Goal: Contribute content: Contribute content

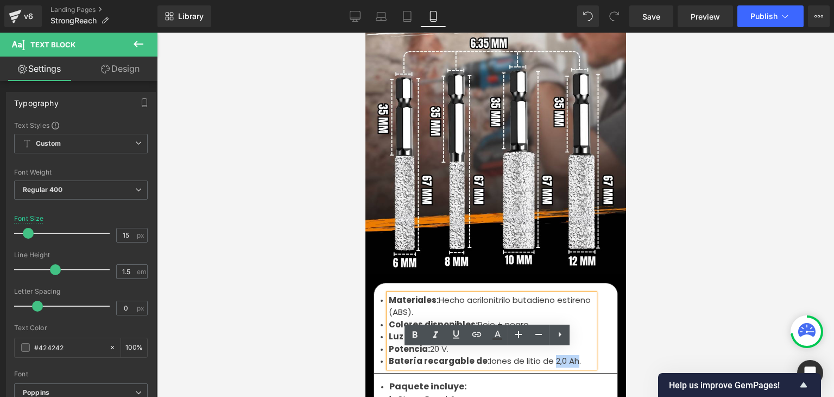
scroll to position [3640, 0]
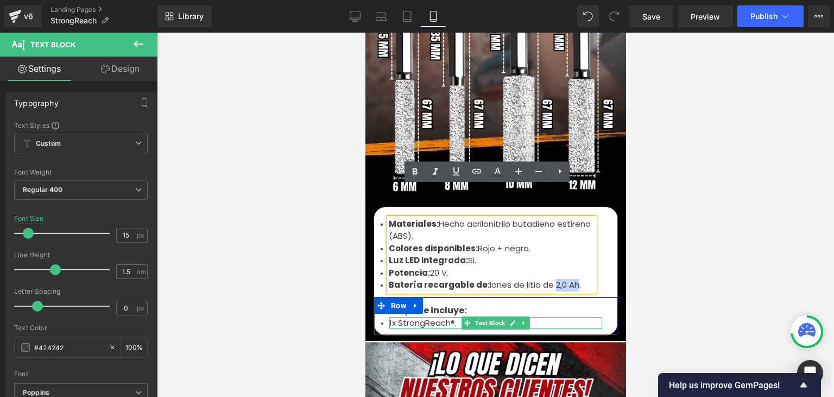
click at [422, 317] on li "1x StrongReach®." at bounding box center [495, 323] width 213 height 12
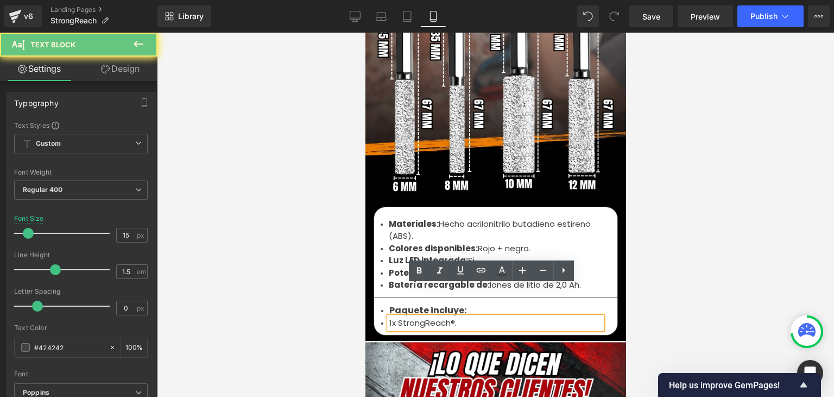
click at [441, 317] on li "1x StrongReach®." at bounding box center [495, 323] width 213 height 12
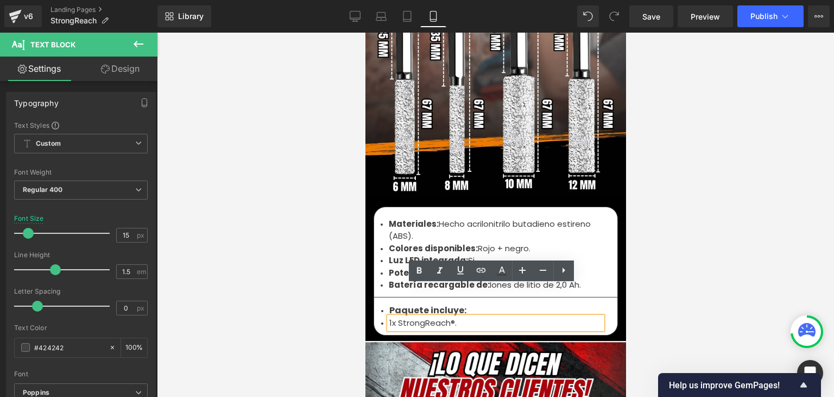
click at [457, 317] on li "1x StrongReach®." at bounding box center [495, 323] width 213 height 12
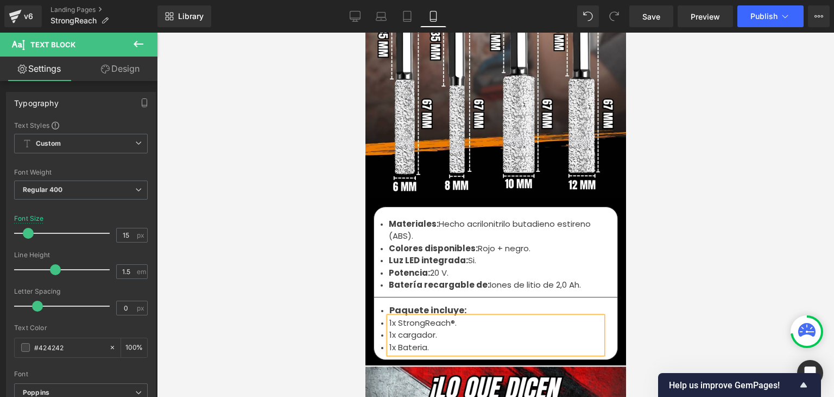
click at [398, 329] on li "1x cargador." at bounding box center [495, 335] width 213 height 12
click at [432, 341] on li "1x Bateria." at bounding box center [495, 347] width 213 height 12
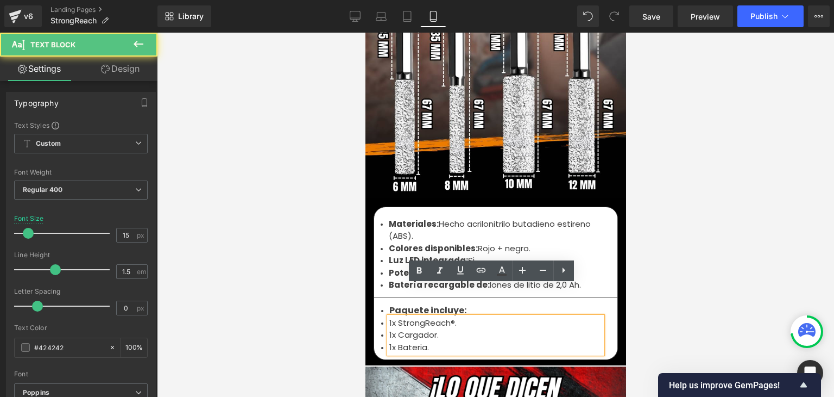
click at [694, 219] on div at bounding box center [495, 215] width 677 height 364
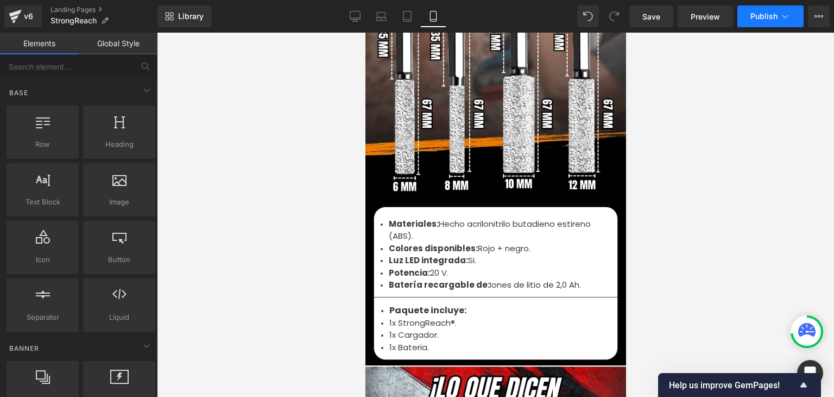
click at [762, 21] on button "Publish" at bounding box center [771, 16] width 66 height 22
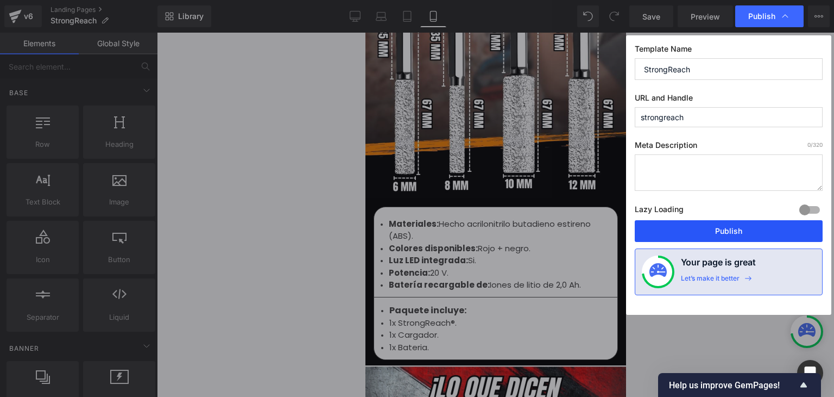
click at [720, 229] on button "Publish" at bounding box center [729, 231] width 188 height 22
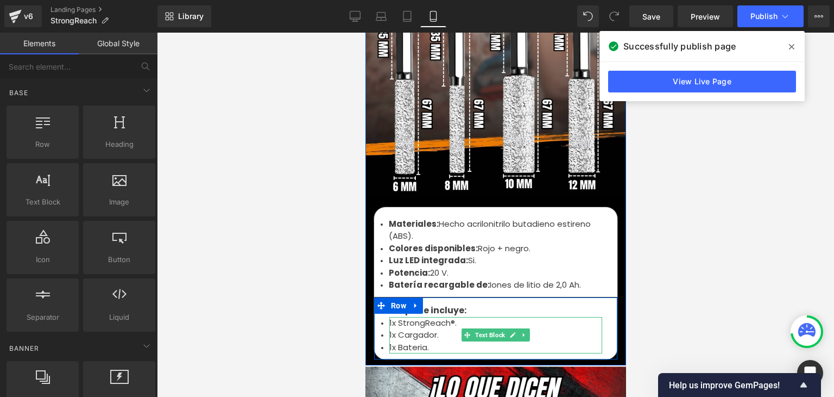
click at [405, 341] on li "1x Bateria." at bounding box center [495, 347] width 213 height 12
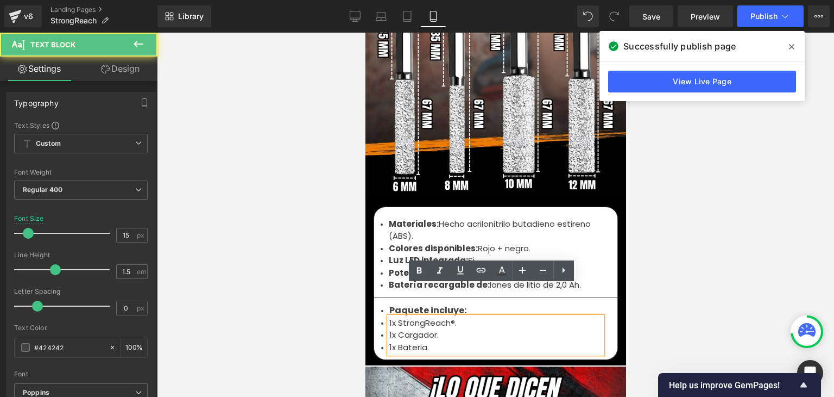
click at [432, 341] on li "1x Bateria." at bounding box center [495, 347] width 213 height 12
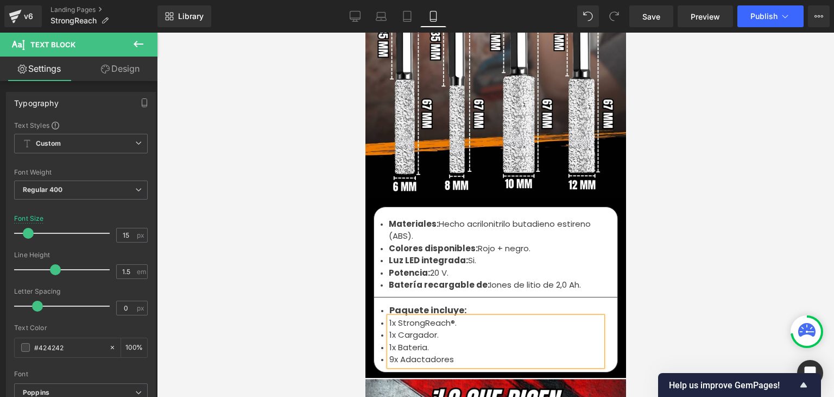
click at [416, 353] on li "9x Adactadores" at bounding box center [495, 359] width 213 height 12
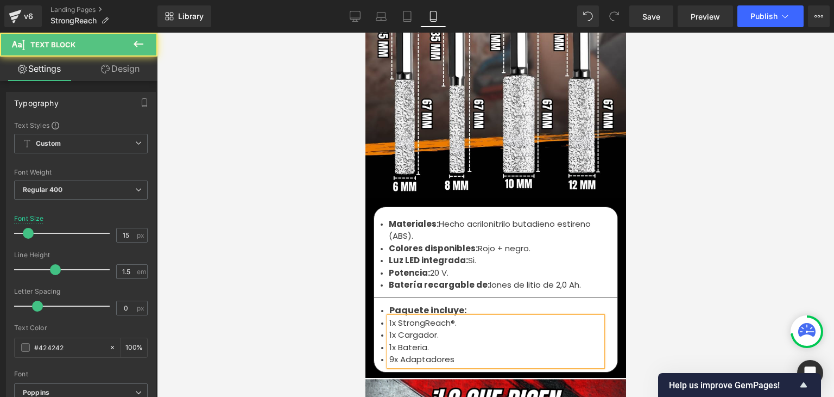
click at [455, 353] on li "9x Adaptadores" at bounding box center [495, 359] width 213 height 12
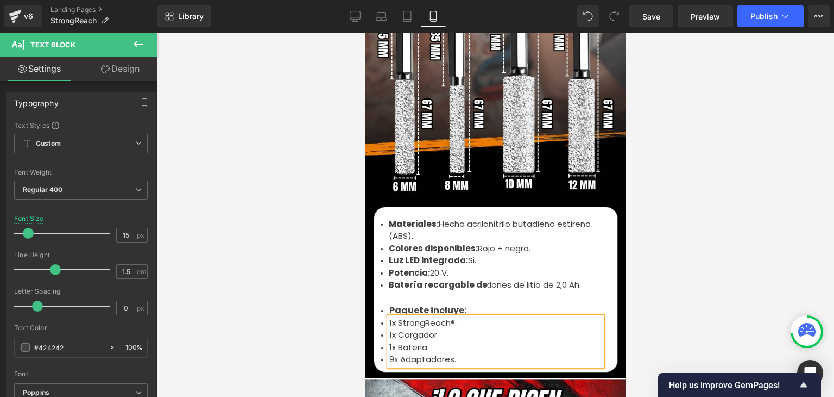
click at [711, 222] on div at bounding box center [495, 215] width 677 height 364
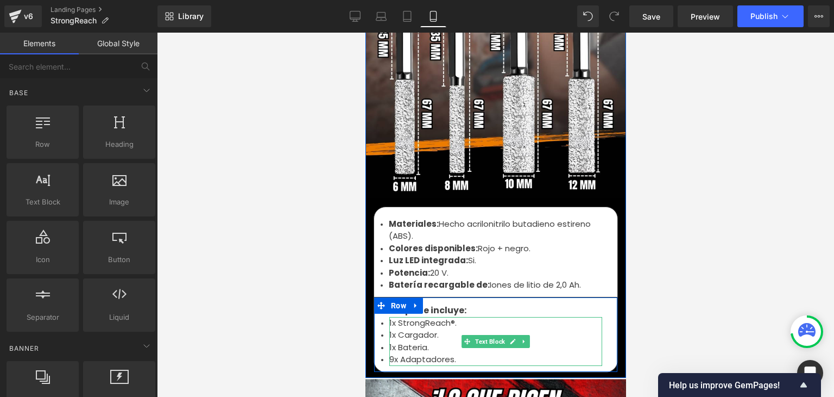
click at [443, 353] on li "9x Adaptadores." at bounding box center [495, 359] width 213 height 12
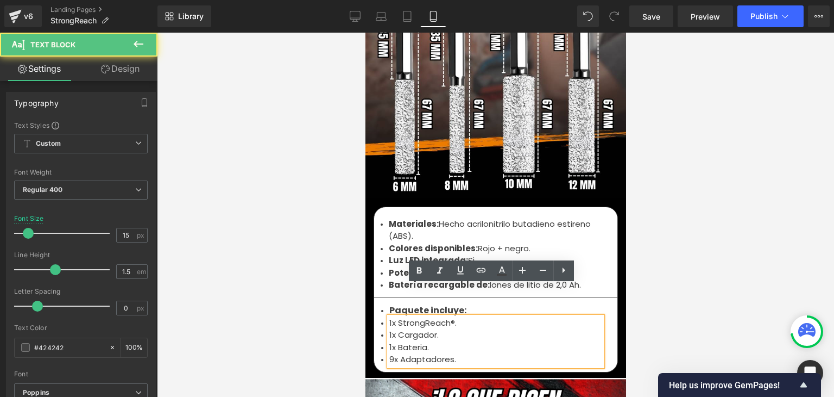
click at [454, 353] on li "9x Adaptadores." at bounding box center [495, 359] width 213 height 12
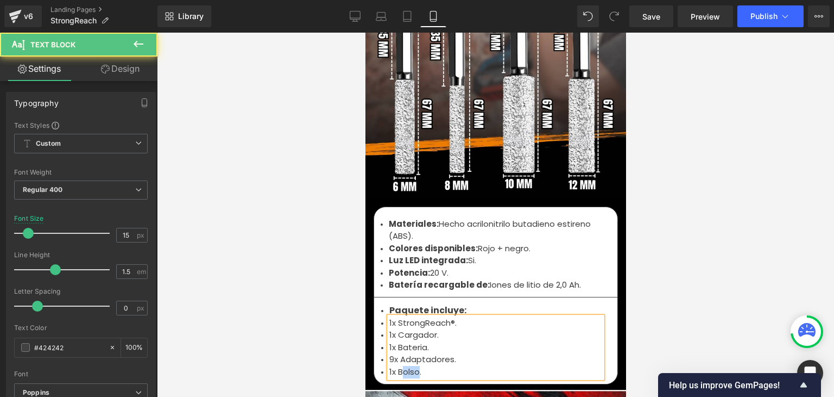
drag, startPoint x: 413, startPoint y: 337, endPoint x: 397, endPoint y: 340, distance: 17.1
click at [397, 366] on li "1x Bolso." at bounding box center [495, 372] width 213 height 12
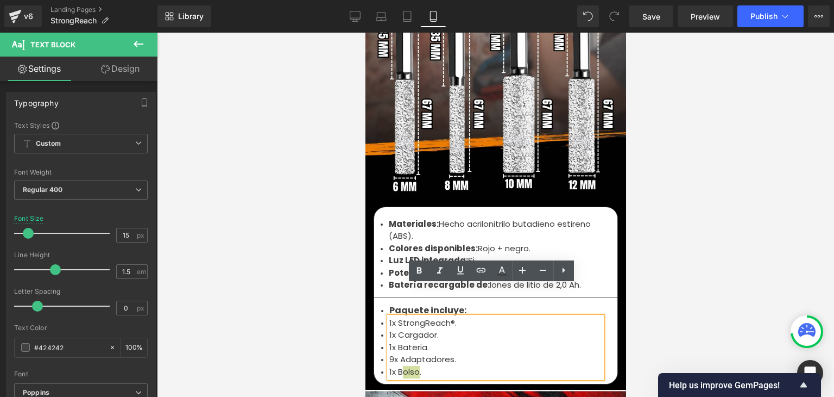
click at [655, 187] on div at bounding box center [495, 215] width 677 height 364
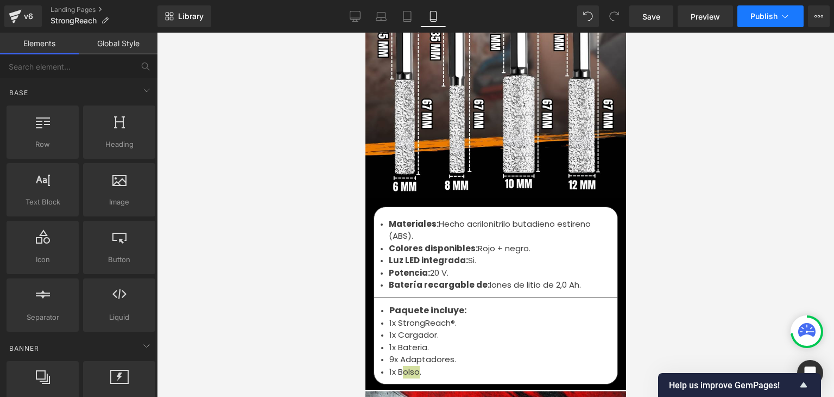
click at [767, 12] on span "Publish" at bounding box center [764, 16] width 27 height 9
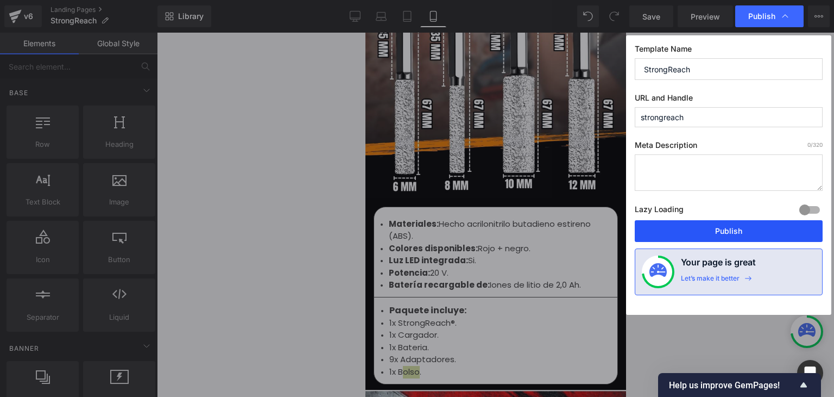
click at [723, 229] on button "Publish" at bounding box center [729, 231] width 188 height 22
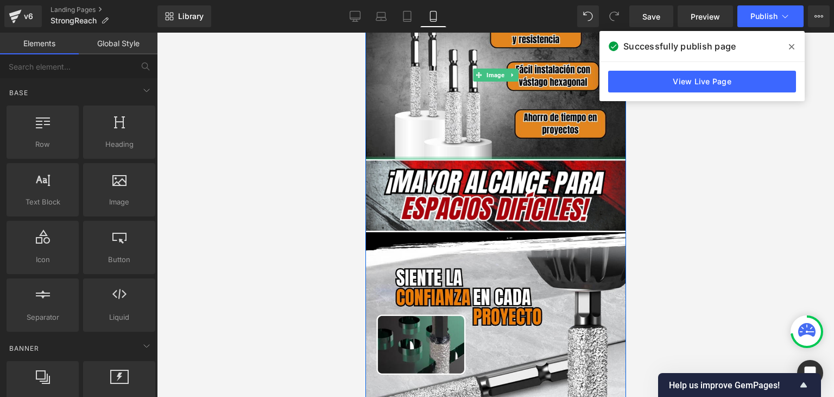
scroll to position [978, 0]
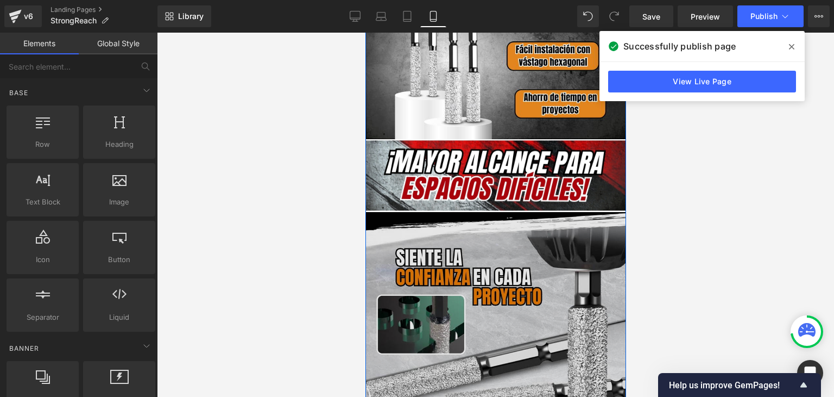
click at [482, 252] on img at bounding box center [495, 342] width 261 height 261
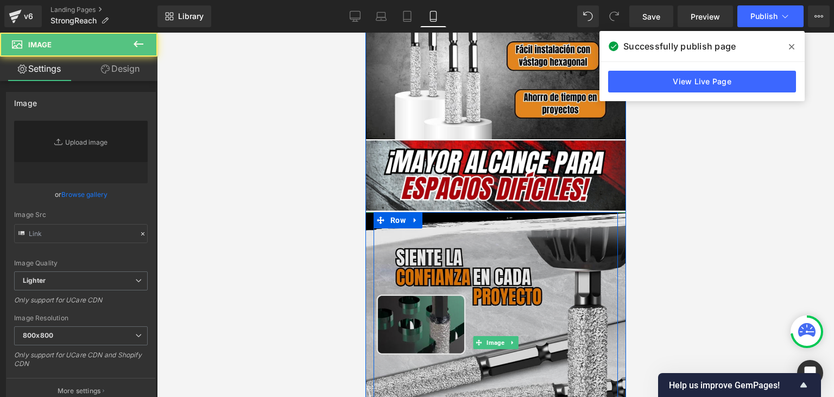
type input "[URL][DOMAIN_NAME]"
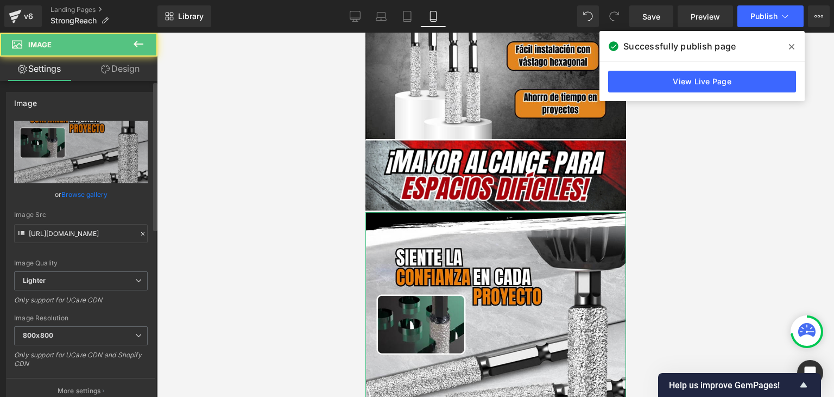
click at [146, 154] on div "[URL][DOMAIN_NAME] Replace Image Upload image or Browse gallery Image Src [URL]…" at bounding box center [81, 262] width 149 height 282
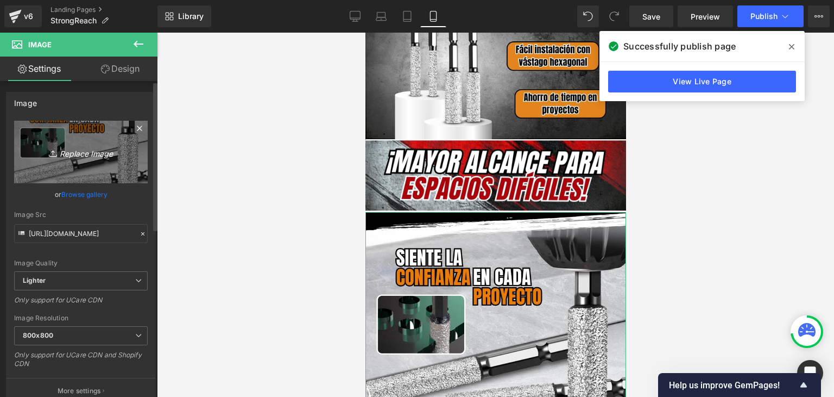
click at [133, 153] on link "Replace Image" at bounding box center [81, 152] width 134 height 62
type input "C:\fakepath\(Español).webp"
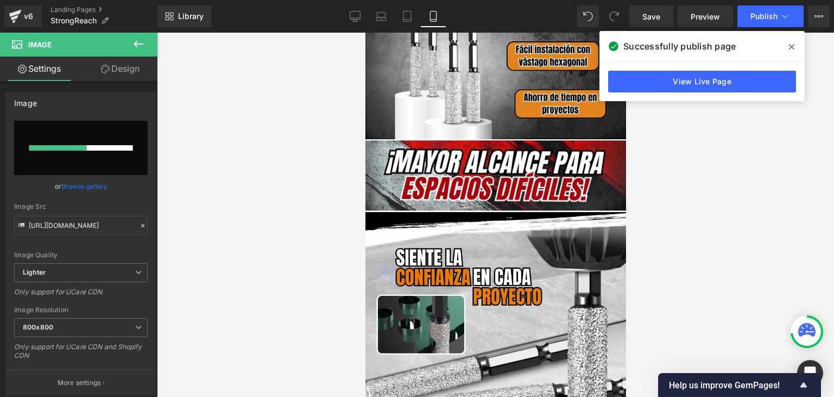
click at [793, 49] on icon at bounding box center [791, 46] width 5 height 9
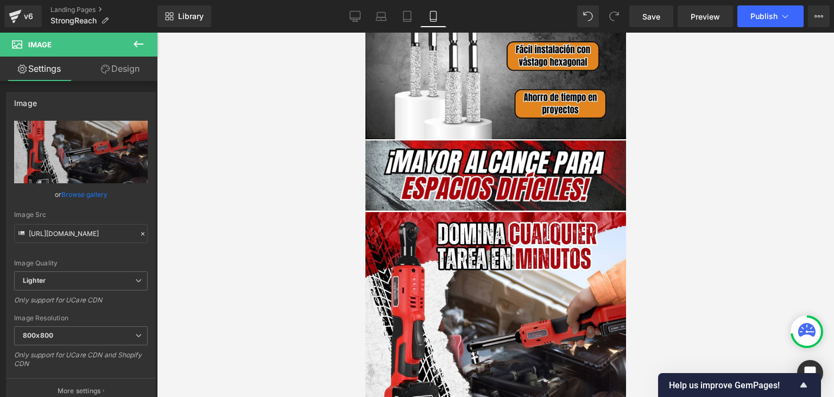
type input "[URL][DOMAIN_NAME]"
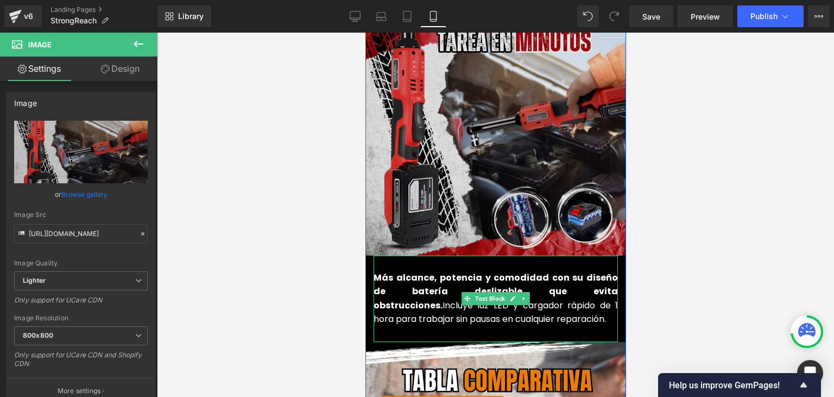
scroll to position [1412, 0]
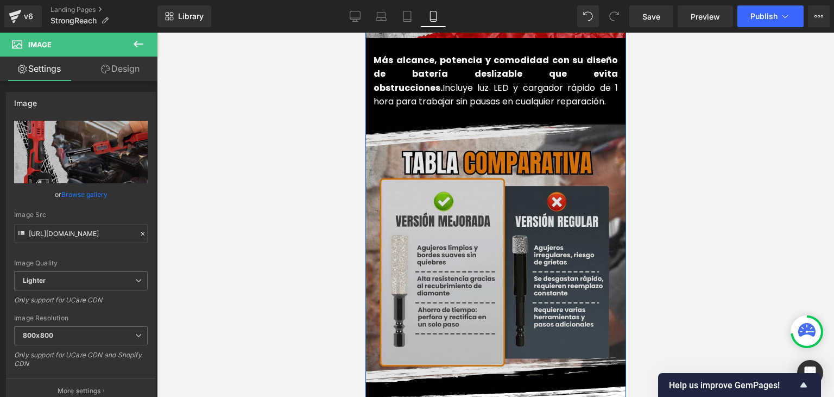
click at [480, 183] on img at bounding box center [495, 254] width 261 height 261
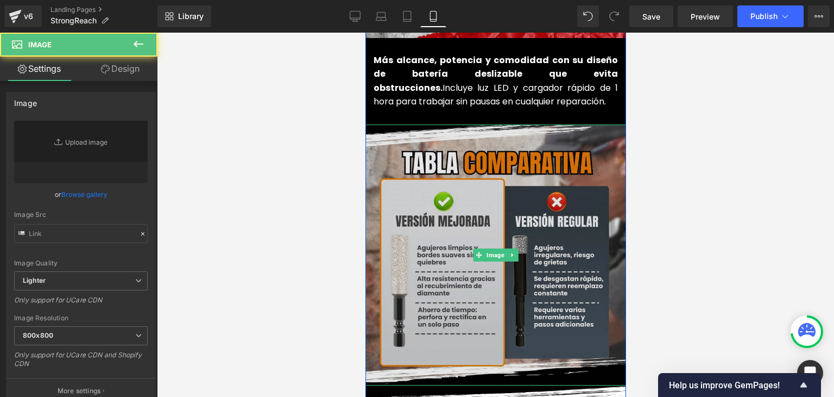
type input "[URL][DOMAIN_NAME]"
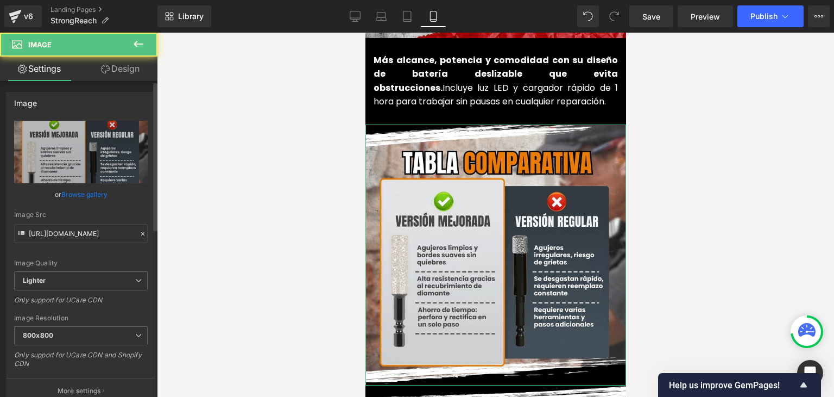
click at [2, 166] on div "Image [URL][DOMAIN_NAME] Replace Image Upload image or Browse gallery Image Src…" at bounding box center [81, 244] width 162 height 320
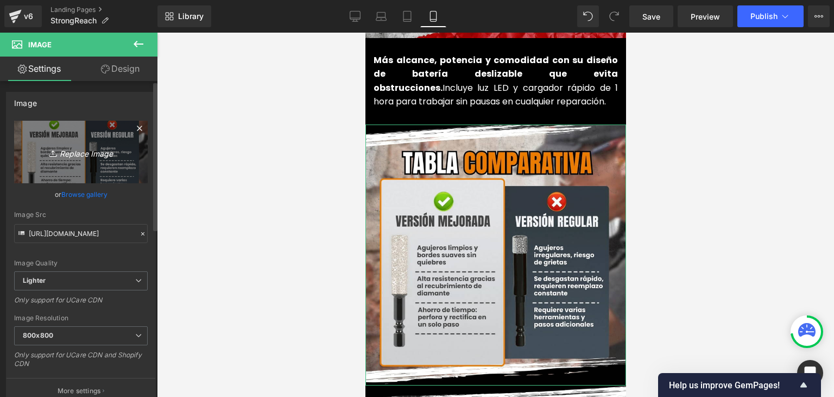
click at [40, 161] on link "Replace Image" at bounding box center [81, 152] width 134 height 62
type input "C:\fakepath\(Español) (2).webp"
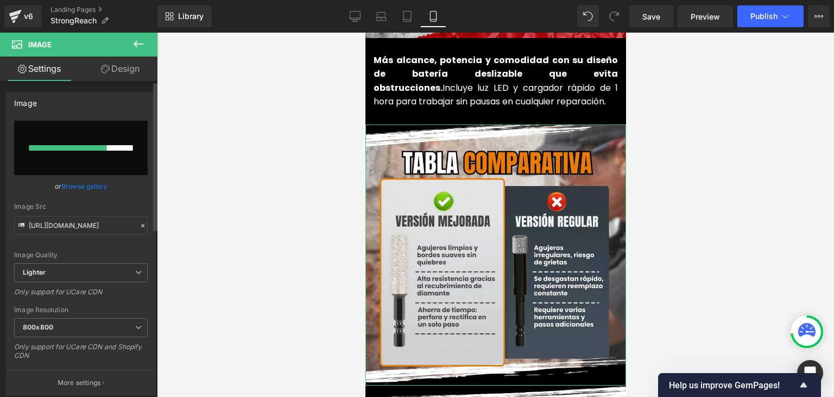
click at [100, 188] on link "Browse gallery" at bounding box center [84, 186] width 46 height 19
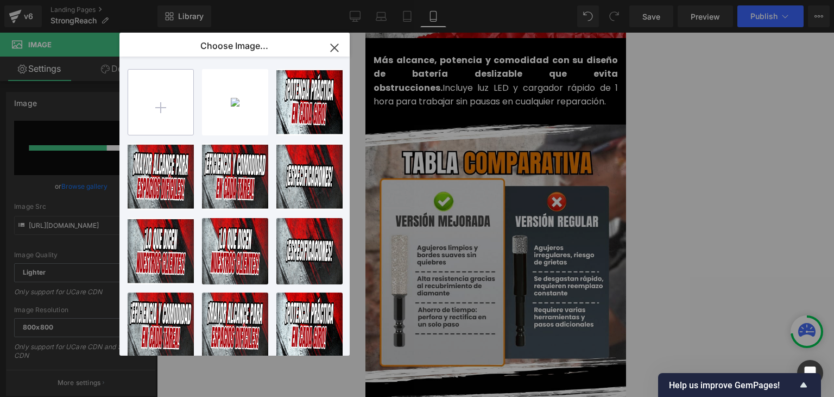
click at [172, 133] on input "file" at bounding box center [160, 102] width 65 height 65
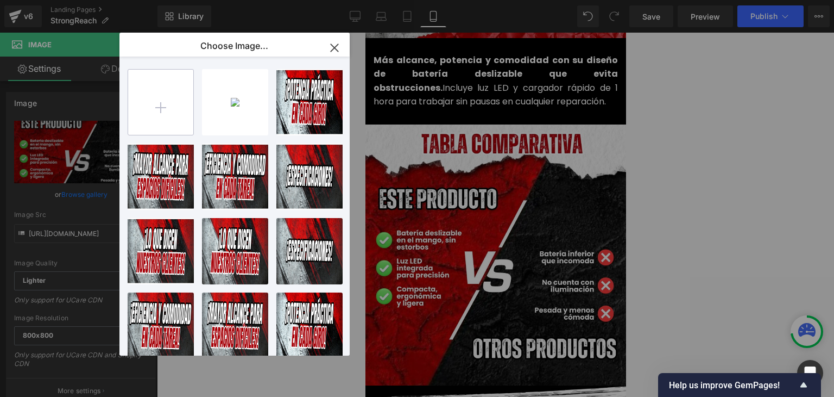
type input "[URL][DOMAIN_NAME]"
type input "C:\fakepath\(Español) (2).webp"
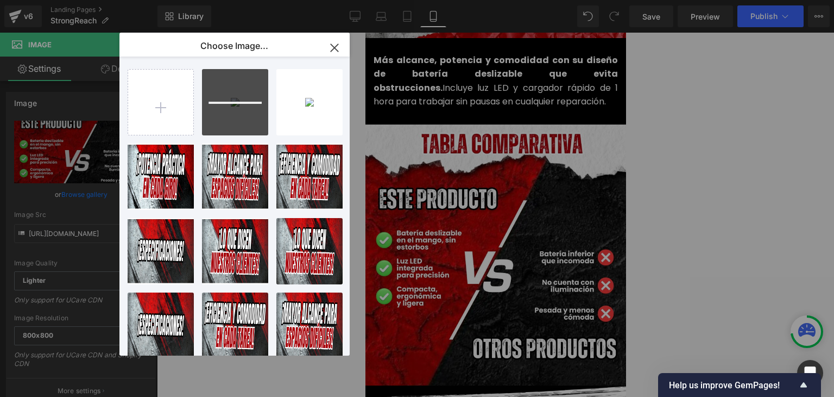
click at [329, 42] on icon "button" at bounding box center [334, 47] width 17 height 17
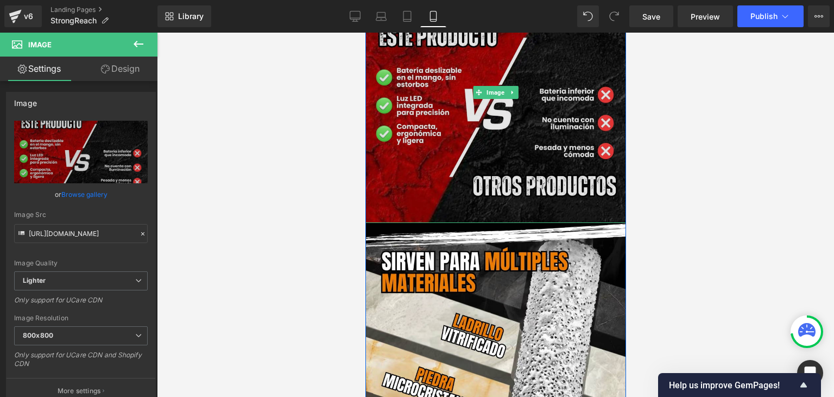
scroll to position [1575, 0]
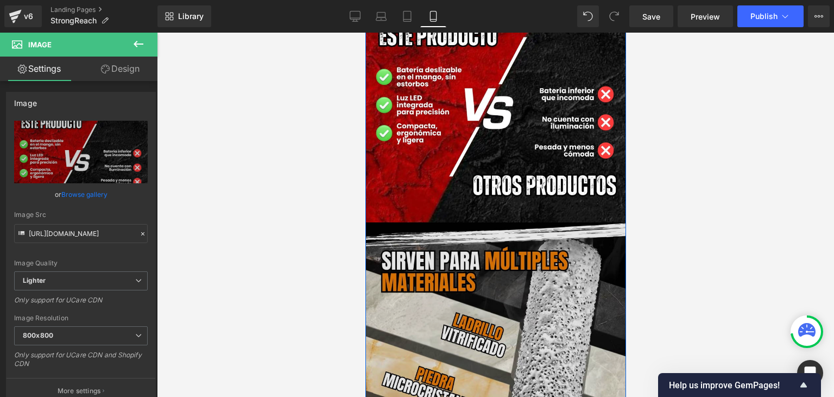
click at [468, 252] on img at bounding box center [495, 354] width 264 height 264
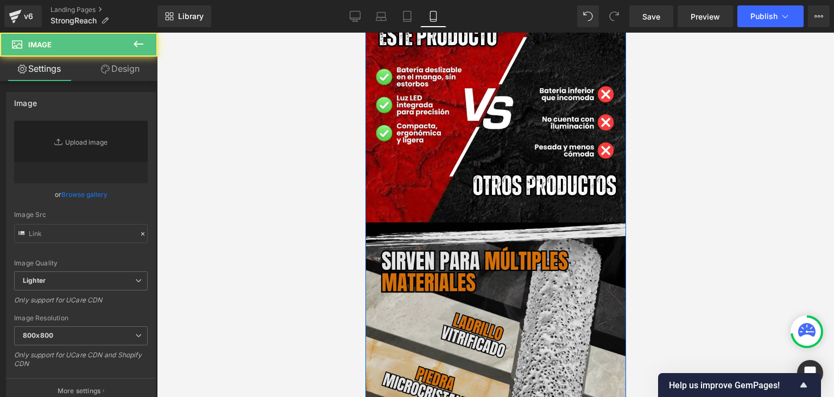
type input "[URL][DOMAIN_NAME]"
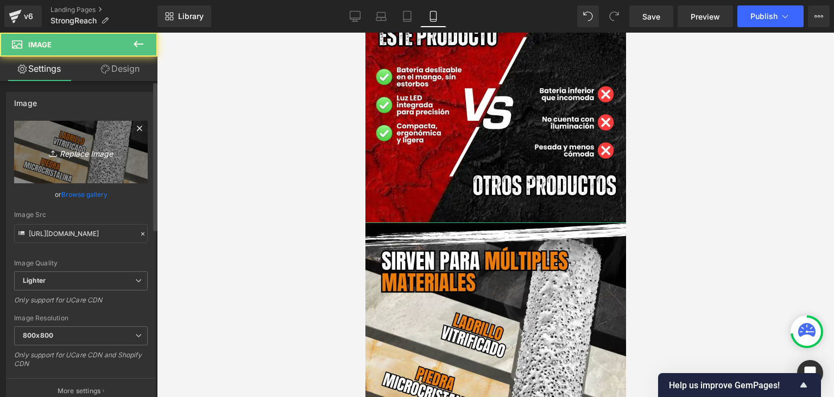
click at [104, 164] on link "Replace Image" at bounding box center [81, 152] width 134 height 62
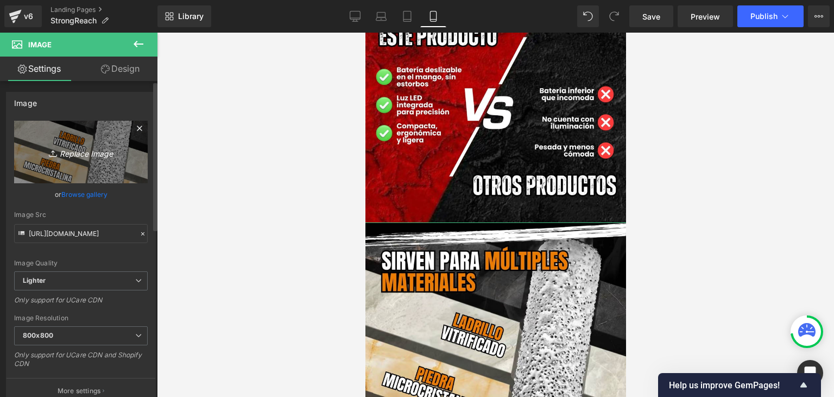
type input "C:\fakepath\(Español) (3).webp"
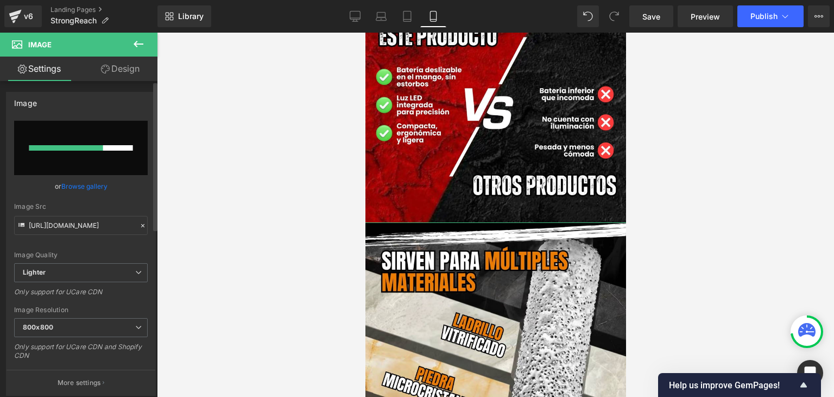
click at [67, 185] on link "Browse gallery" at bounding box center [84, 186] width 46 height 19
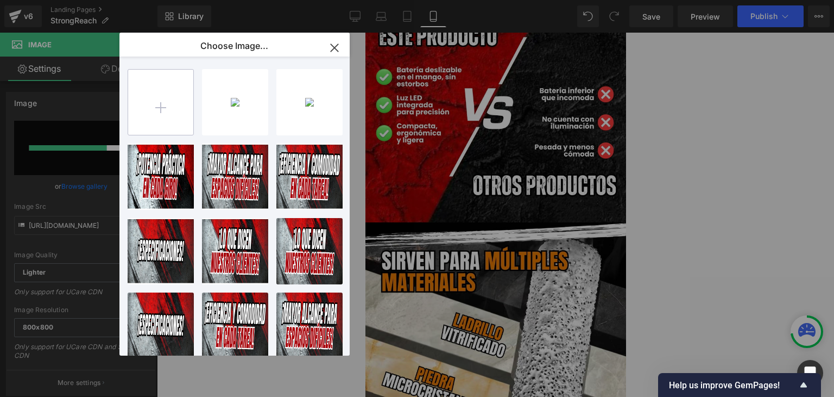
click at [185, 117] on input "file" at bounding box center [160, 102] width 65 height 65
type input "[URL][DOMAIN_NAME]"
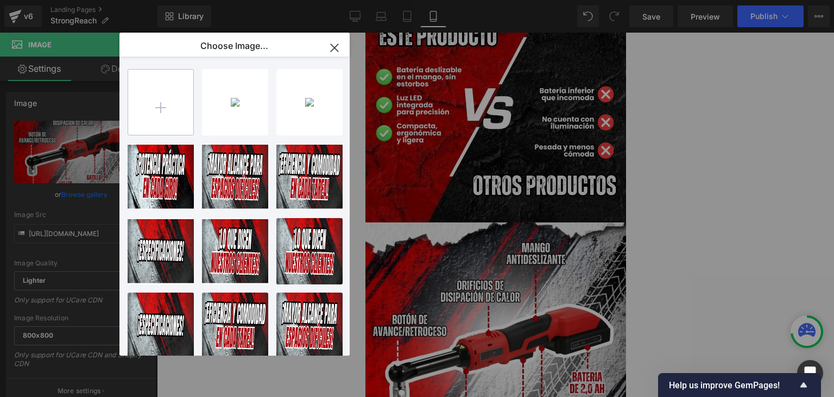
type input "C:\fakepath\(Español) (3).webp"
type input "[URL][DOMAIN_NAME]"
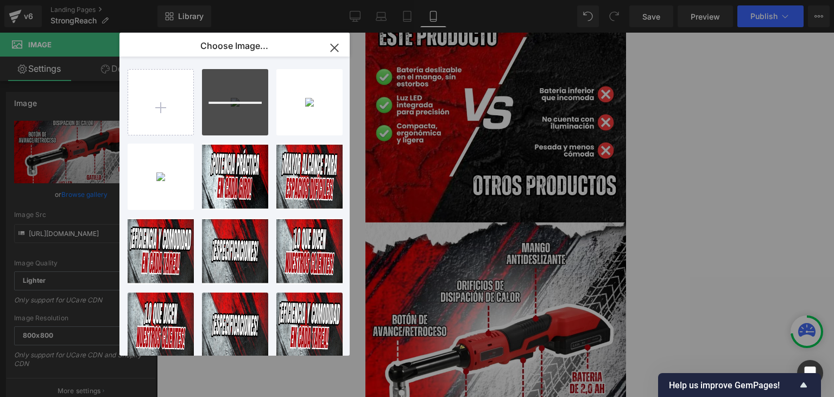
click at [331, 45] on icon "button" at bounding box center [334, 47] width 17 height 17
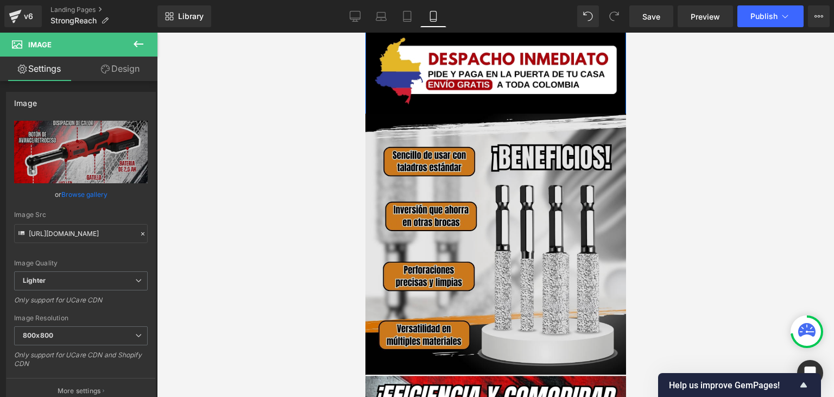
scroll to position [2064, 0]
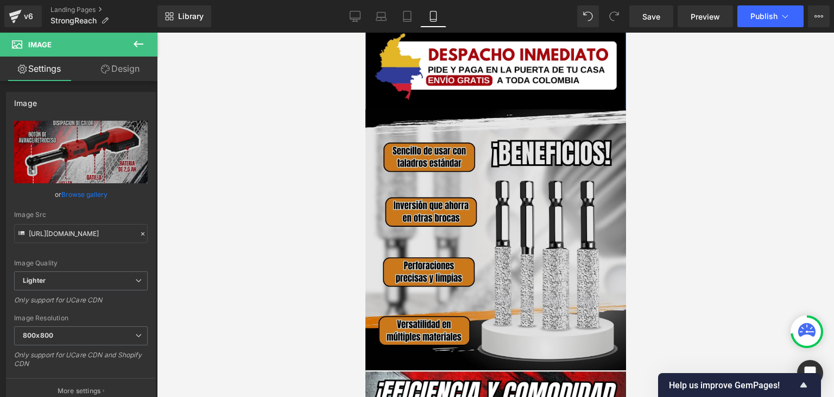
click at [489, 198] on img at bounding box center [495, 239] width 261 height 261
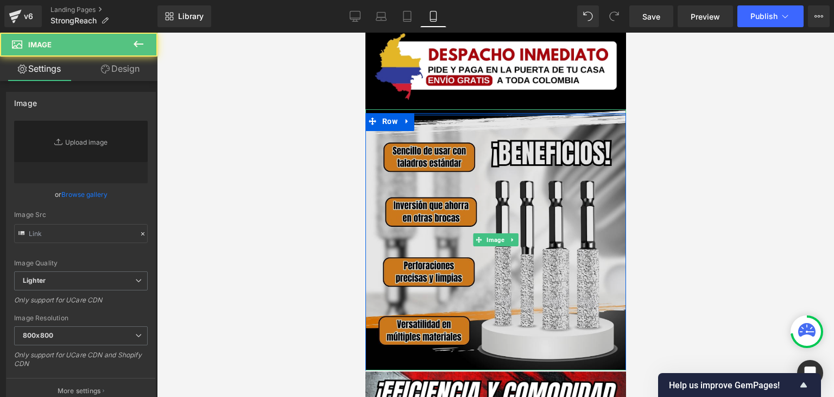
type input "[URL][DOMAIN_NAME]"
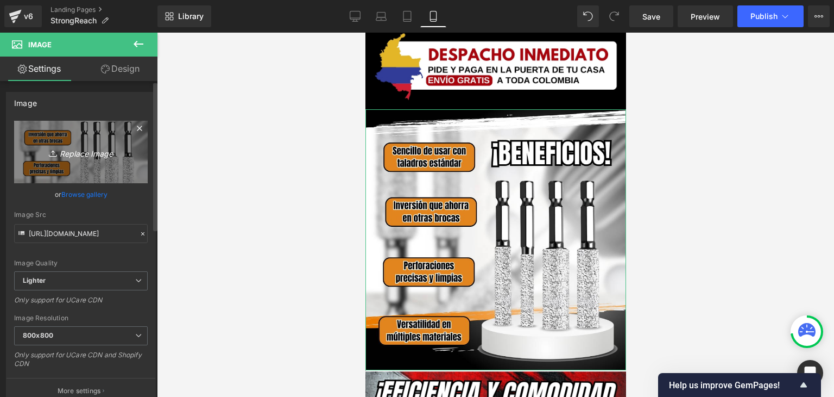
click at [115, 159] on link "Replace Image" at bounding box center [81, 152] width 134 height 62
type input "C:\fakepath\(Español) (4).webp"
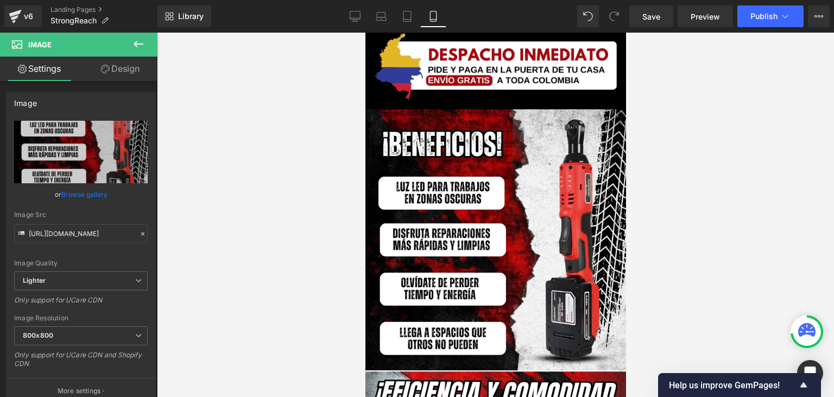
type input "[URL][DOMAIN_NAME]"
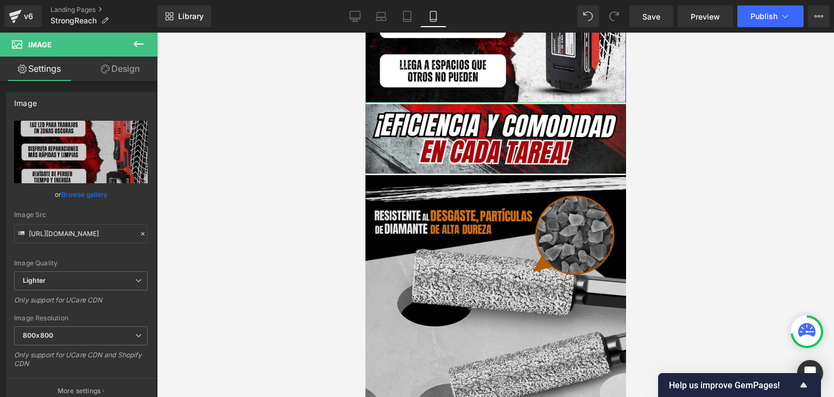
scroll to position [2336, 0]
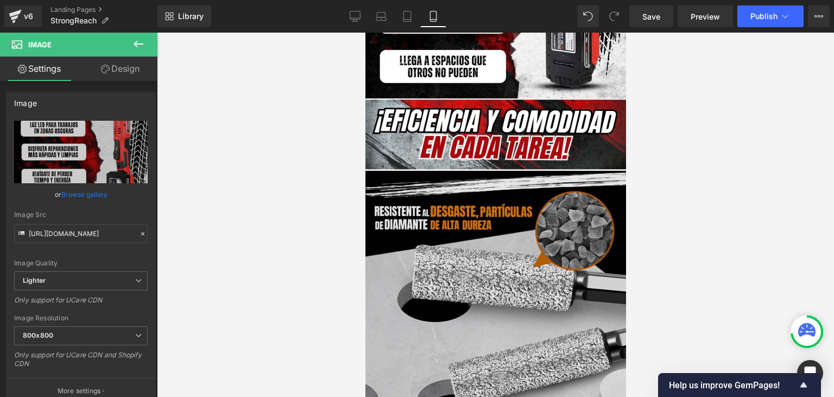
click at [454, 213] on img at bounding box center [496, 302] width 262 height 262
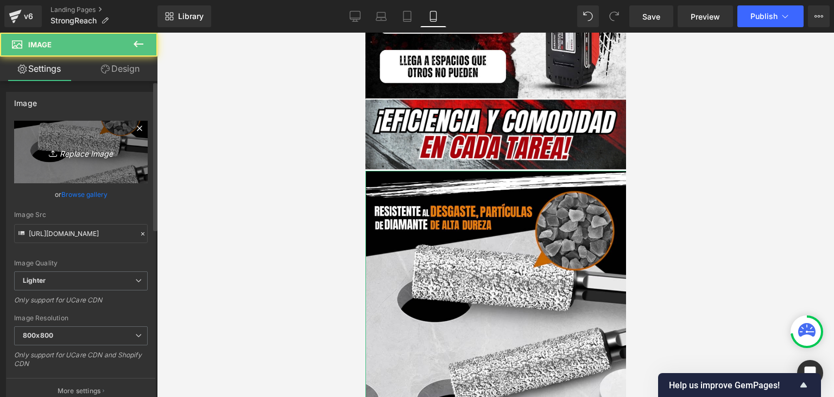
click at [79, 157] on icon "Replace Image" at bounding box center [80, 152] width 87 height 14
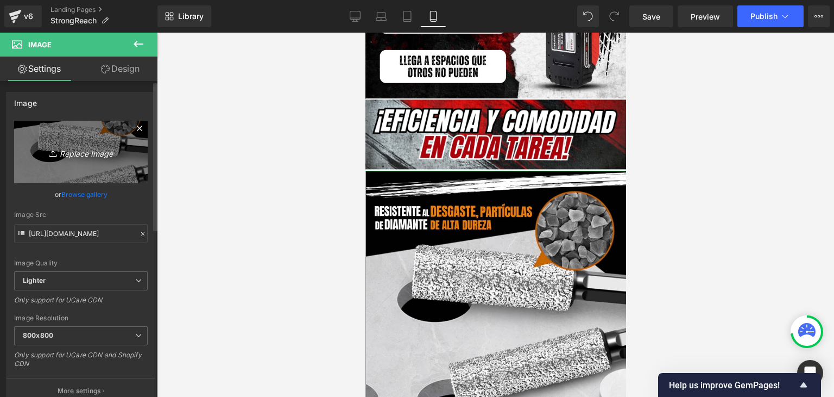
type input "C:\fakepath\(Español) (5).webp"
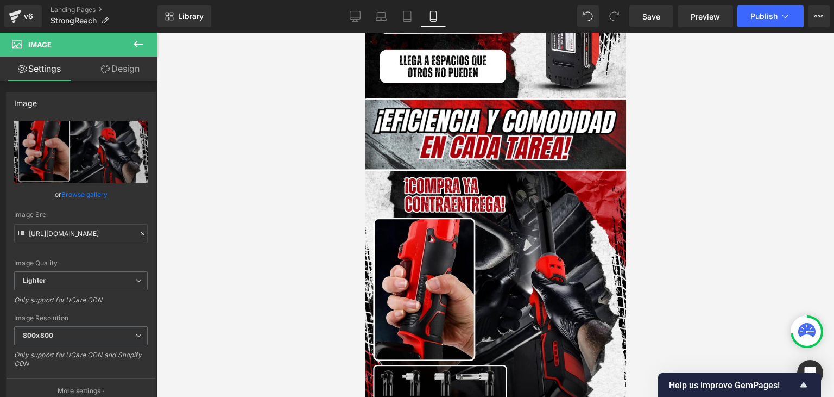
type input "[URL][DOMAIN_NAME]"
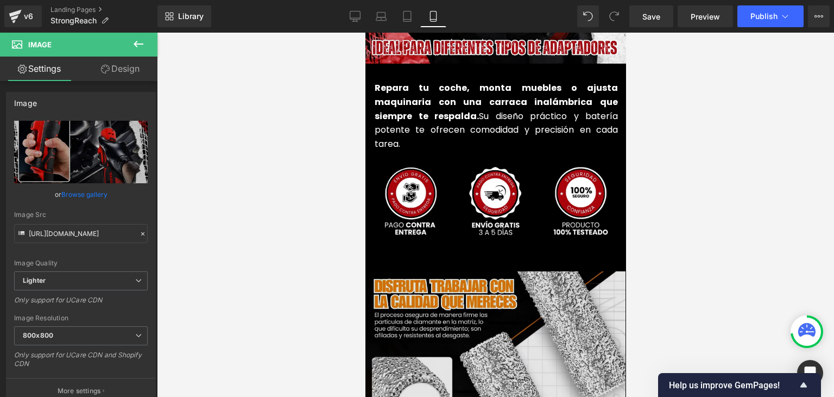
scroll to position [2771, 0]
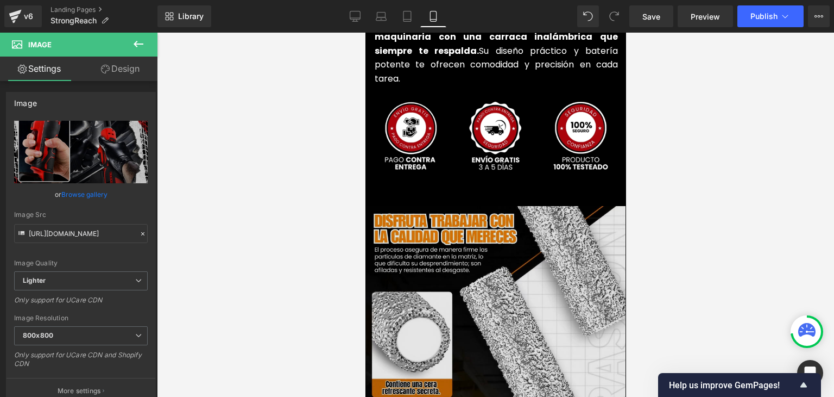
click at [472, 275] on img at bounding box center [496, 339] width 260 height 266
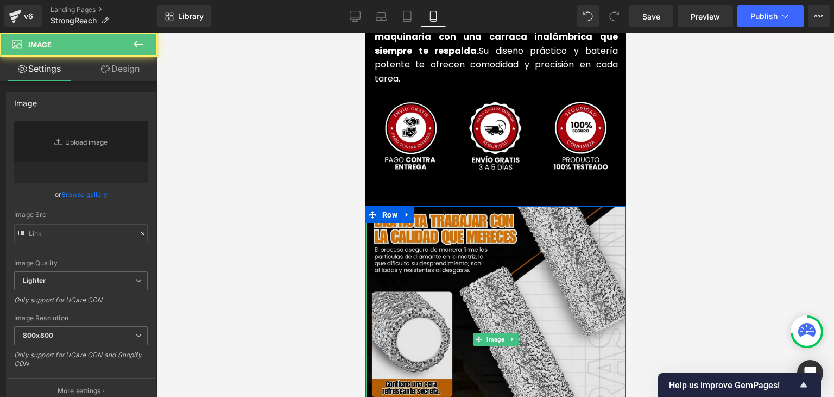
type input "[URL][DOMAIN_NAME]"
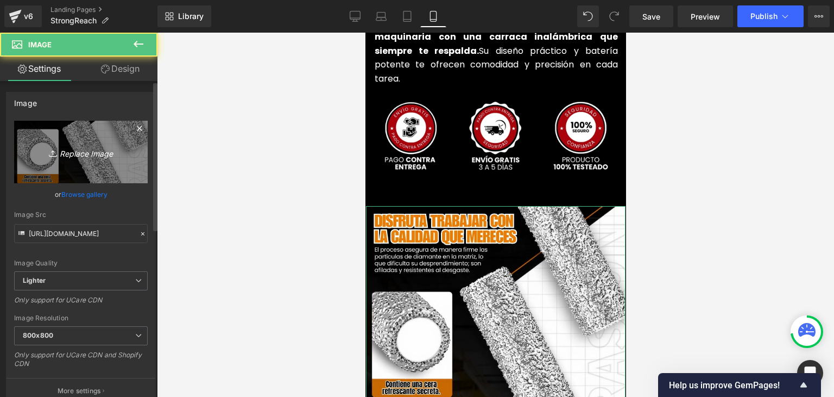
click at [34, 146] on link "Replace Image" at bounding box center [81, 152] width 134 height 62
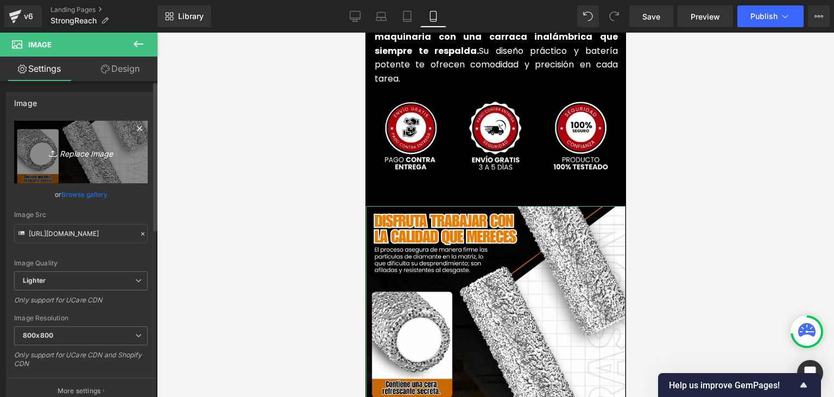
type input "C:\fakepath\(Español) (6).webp"
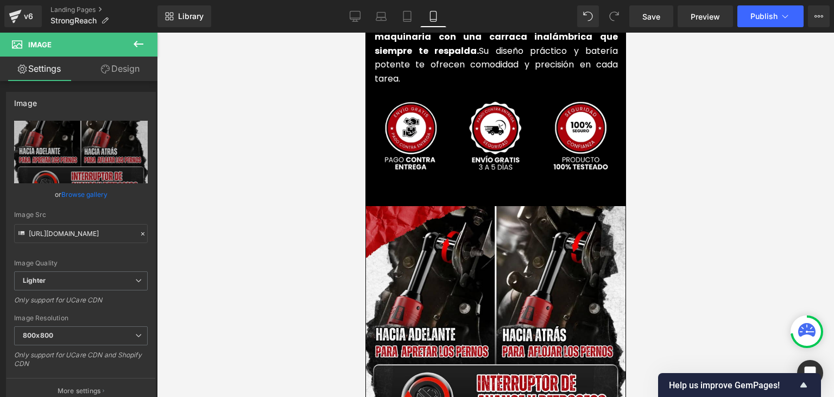
type input "[URL][DOMAIN_NAME]"
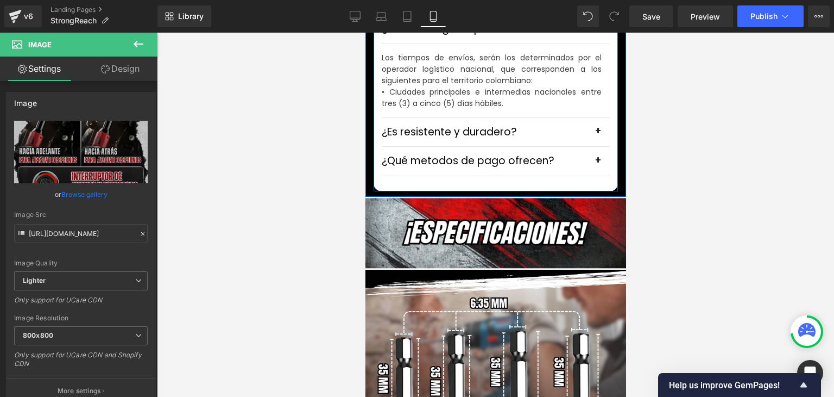
scroll to position [3314, 0]
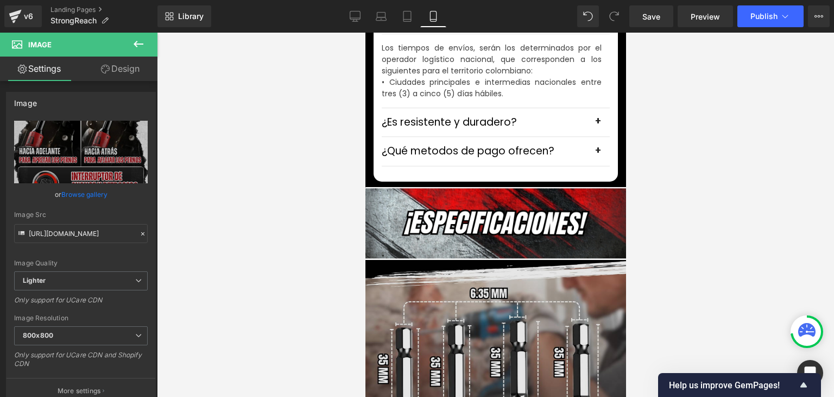
click at [462, 299] on img at bounding box center [495, 396] width 264 height 273
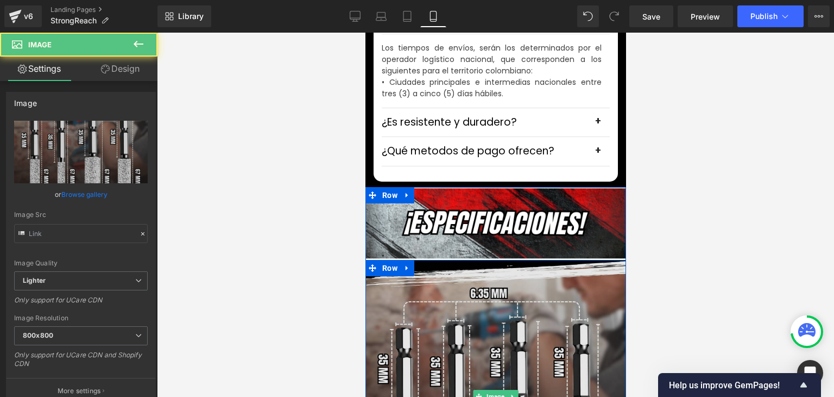
type input "[URL][DOMAIN_NAME]"
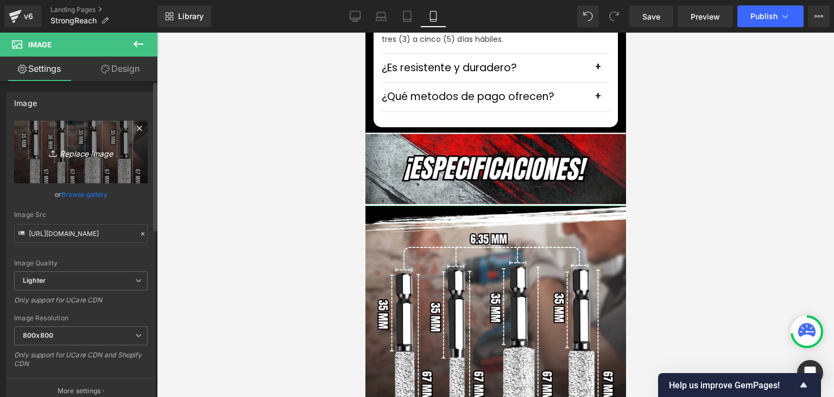
click at [65, 155] on icon "Replace Image" at bounding box center [80, 152] width 87 height 14
type input "C:\fakepath\(Español) (7).webp"
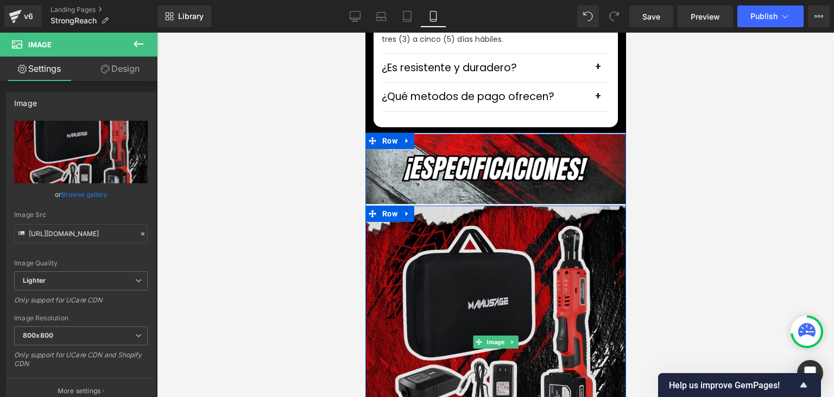
type input "[URL][DOMAIN_NAME]"
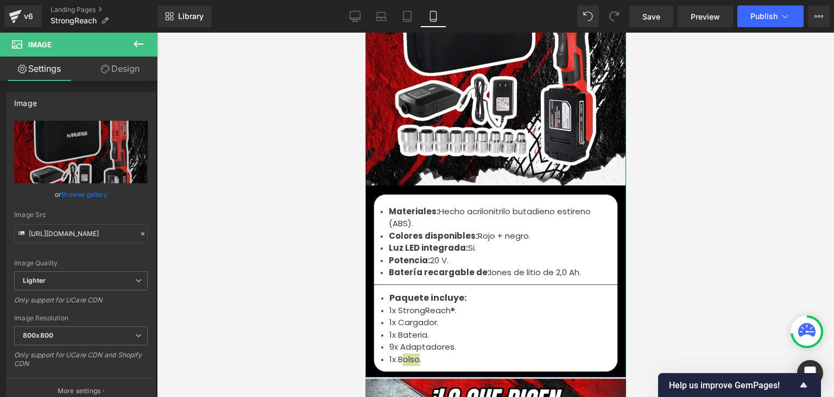
scroll to position [3640, 0]
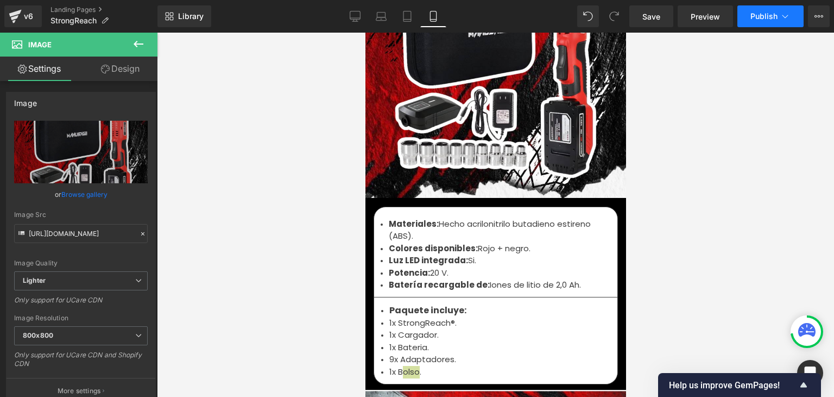
click at [767, 20] on span "Publish" at bounding box center [764, 16] width 27 height 9
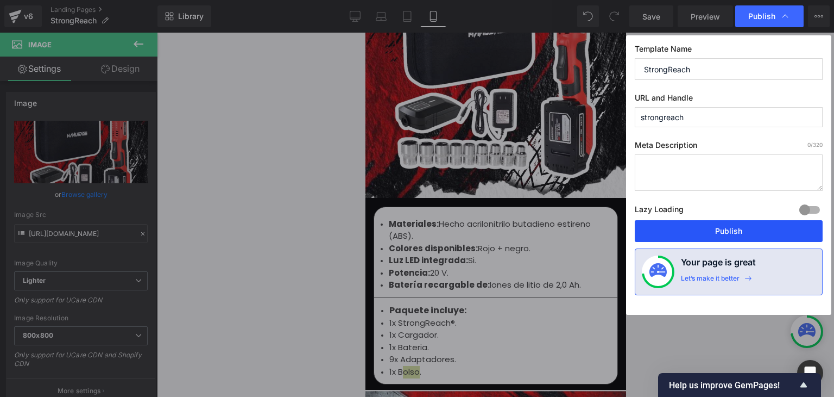
click at [721, 224] on button "Publish" at bounding box center [729, 231] width 188 height 22
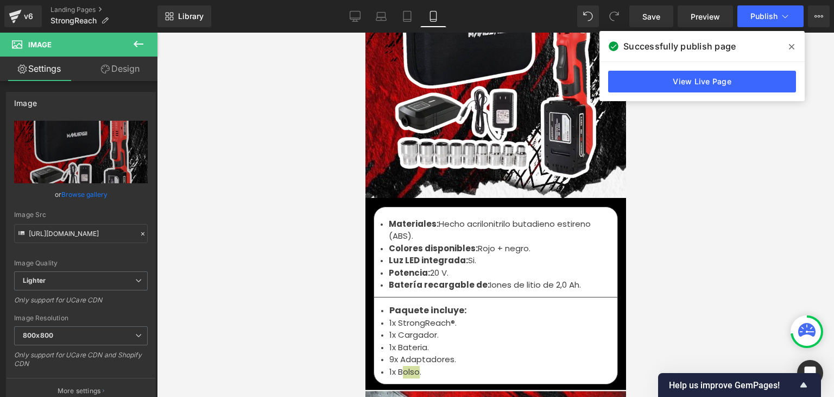
click at [790, 42] on icon at bounding box center [791, 46] width 5 height 9
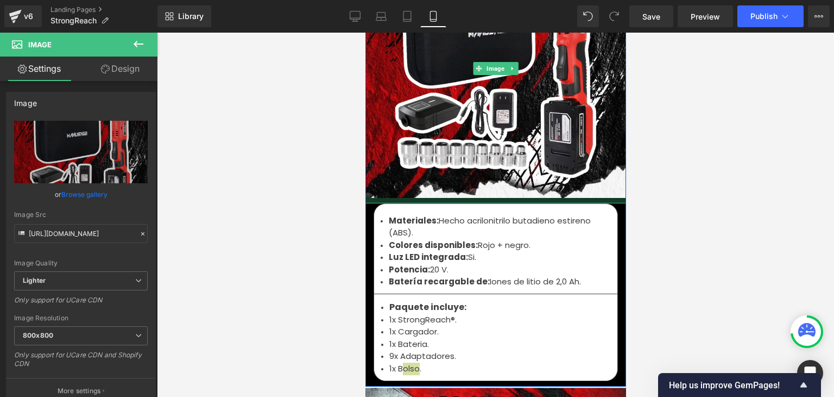
click at [394, 198] on div at bounding box center [495, 200] width 264 height 5
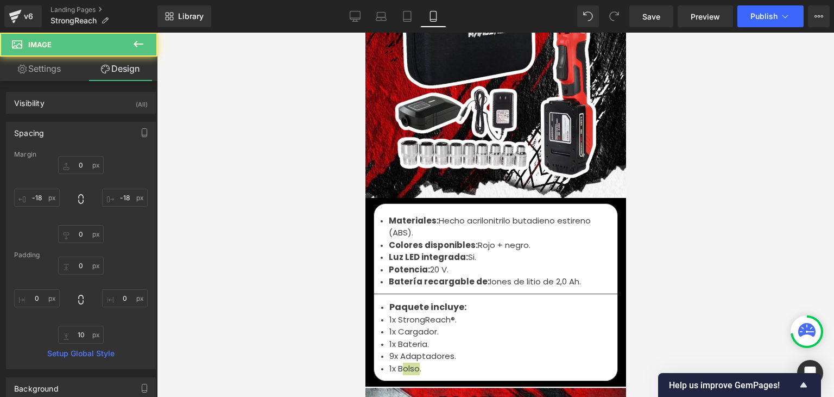
type input "0"
type input "-18"
type input "0"
type input "-18"
type input "0"
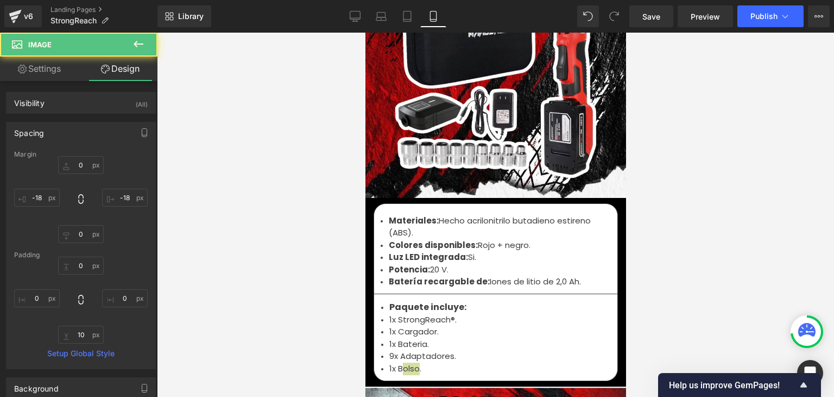
type input "0"
type input "10"
type input "0"
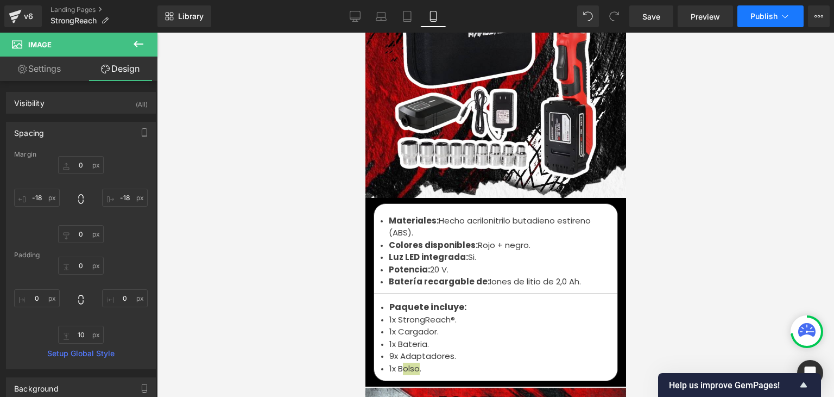
click at [766, 16] on span "Publish" at bounding box center [764, 16] width 27 height 9
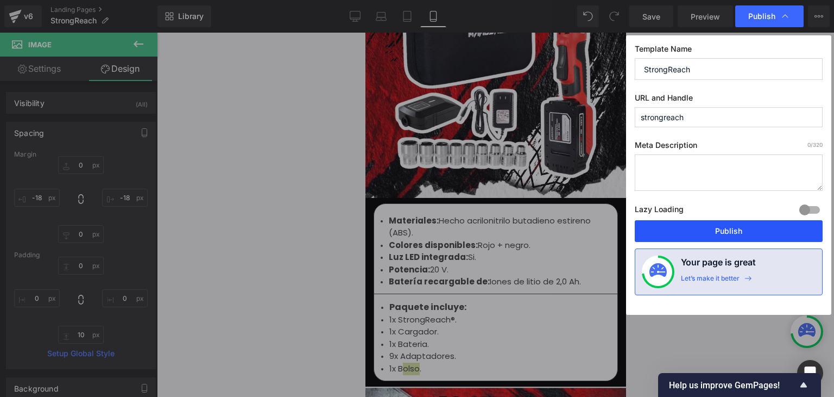
click at [723, 234] on button "Publish" at bounding box center [729, 231] width 188 height 22
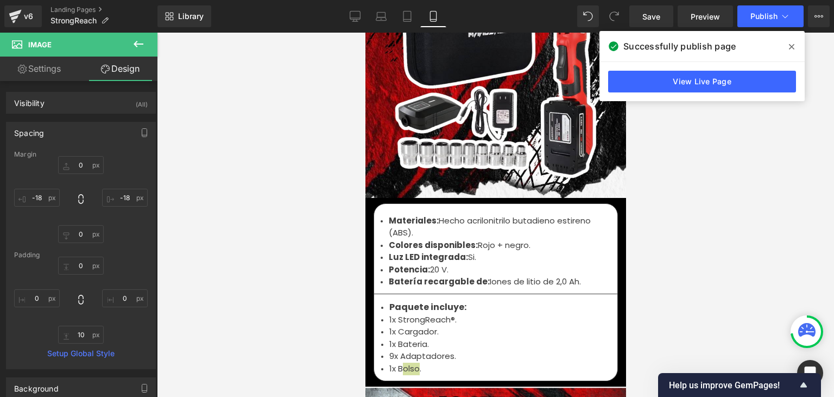
click at [792, 46] on icon at bounding box center [791, 46] width 5 height 5
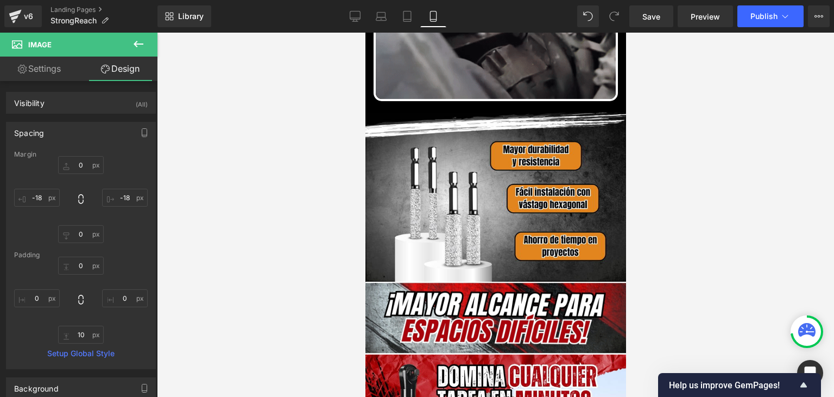
scroll to position [815, 0]
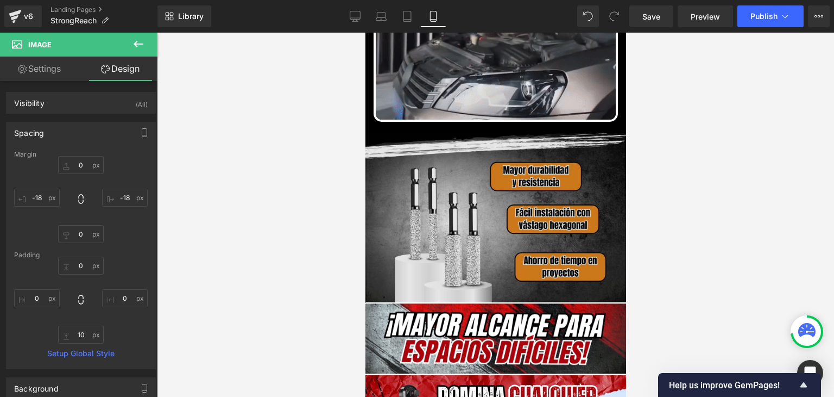
click at [467, 221] on img at bounding box center [495, 217] width 261 height 169
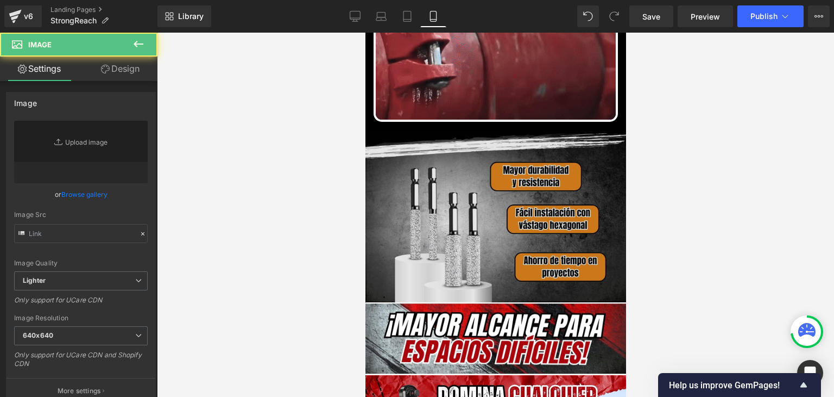
type input "[URL][DOMAIN_NAME]"
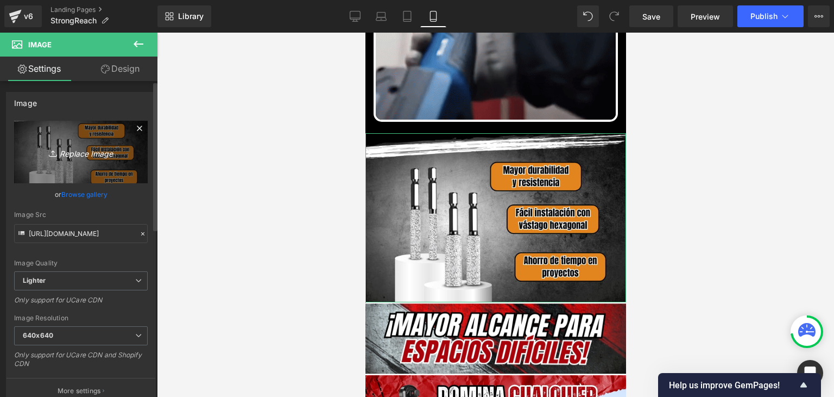
click at [103, 158] on icon "Replace Image" at bounding box center [80, 152] width 87 height 14
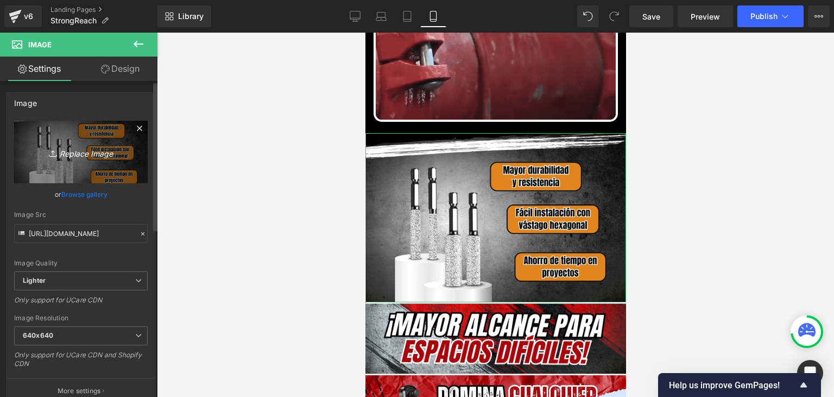
type input "C:\fakepath\BENEFICIOS.webp"
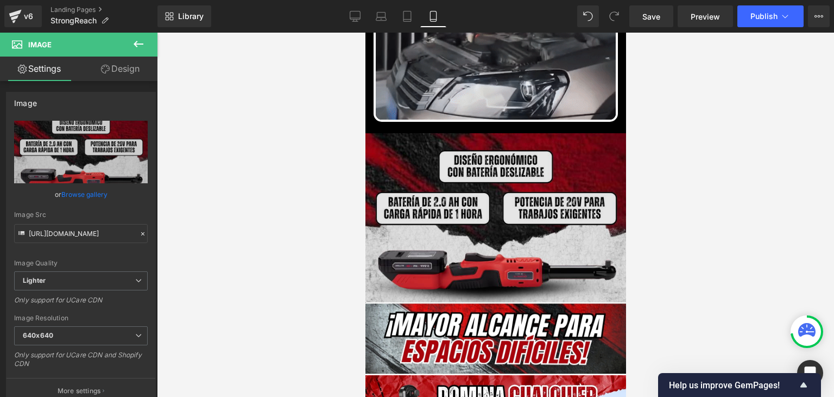
type input "[URL][DOMAIN_NAME]"
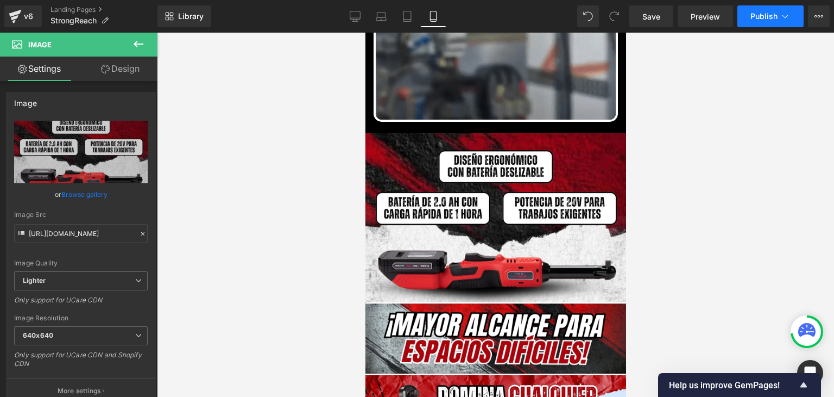
click at [769, 22] on button "Publish" at bounding box center [771, 16] width 66 height 22
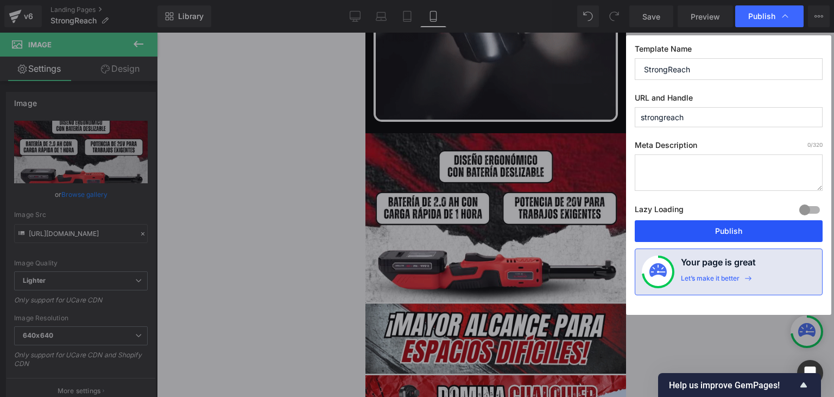
click at [726, 231] on button "Publish" at bounding box center [729, 231] width 188 height 22
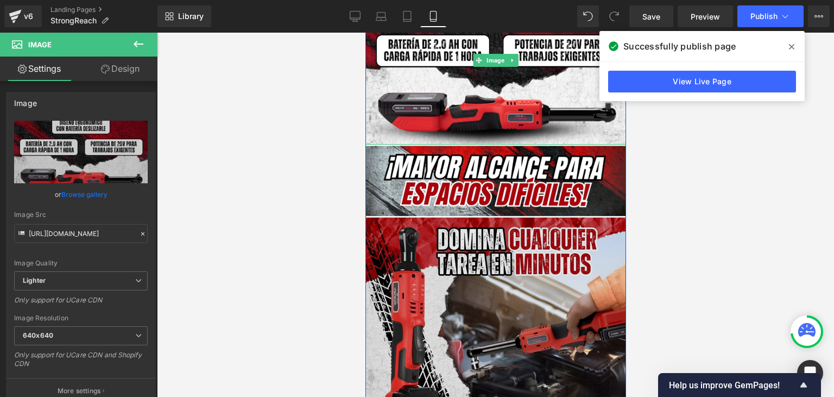
scroll to position [978, 0]
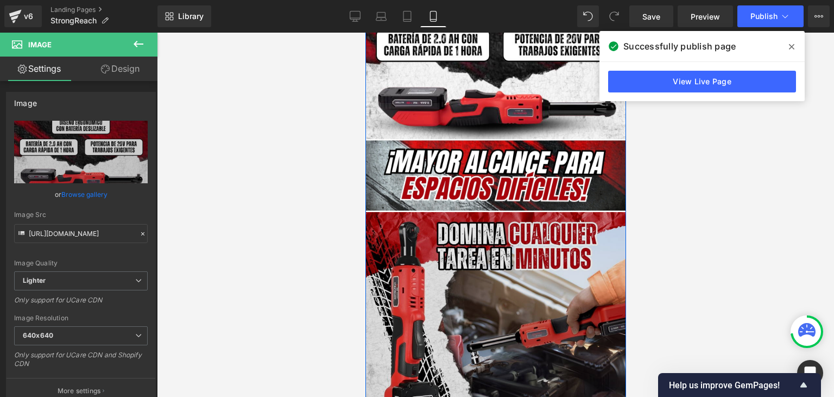
click at [491, 305] on img at bounding box center [495, 342] width 261 height 261
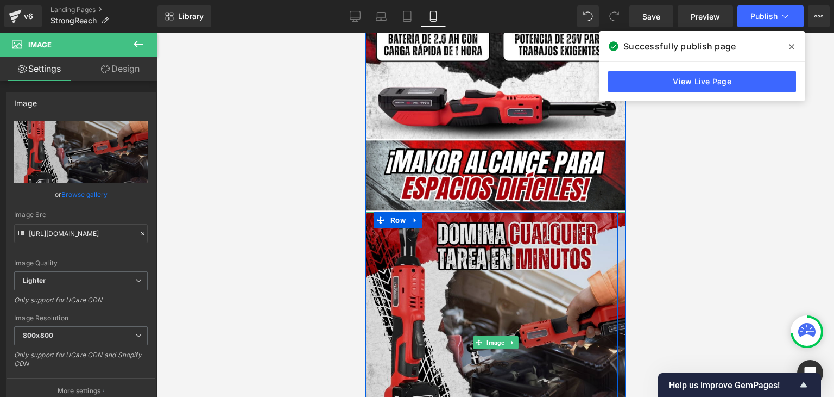
click at [562, 255] on img at bounding box center [495, 342] width 261 height 261
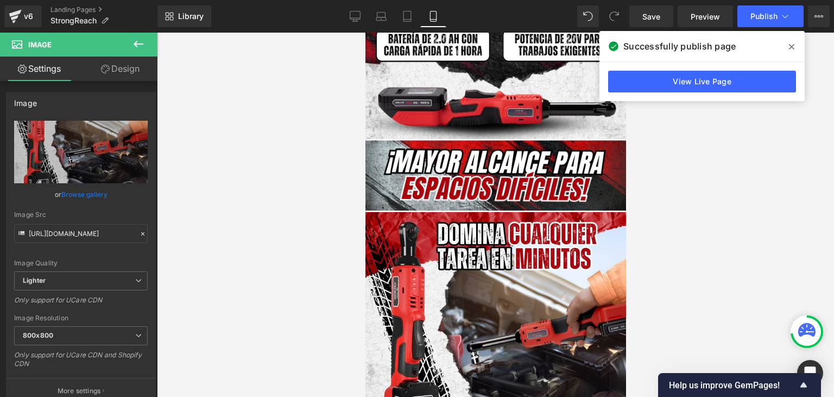
click at [792, 46] on icon at bounding box center [791, 46] width 5 height 9
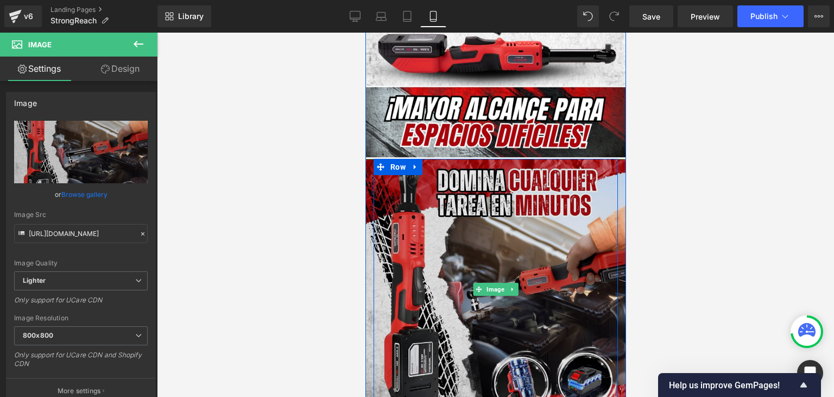
scroll to position [1032, 0]
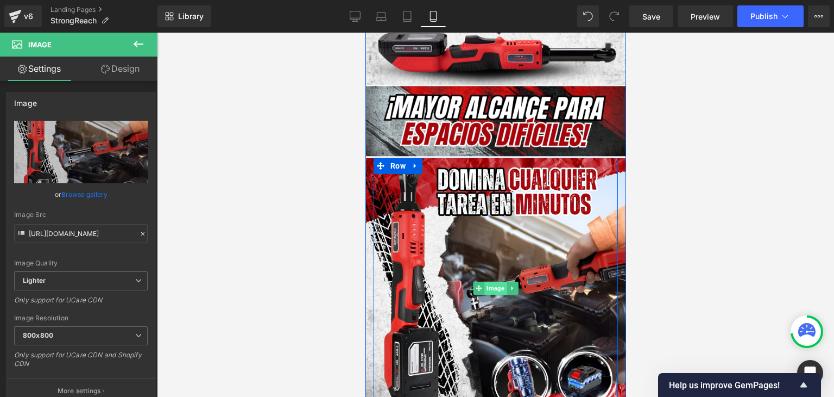
click at [487, 281] on span "Image" at bounding box center [495, 287] width 22 height 13
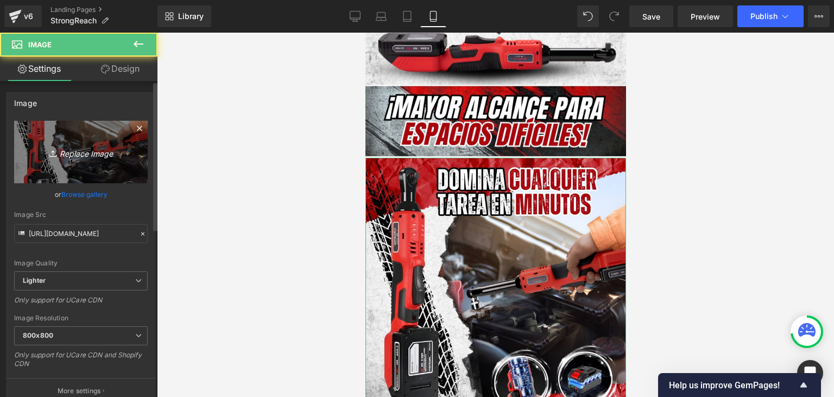
click at [110, 159] on link "Replace Image" at bounding box center [81, 152] width 134 height 62
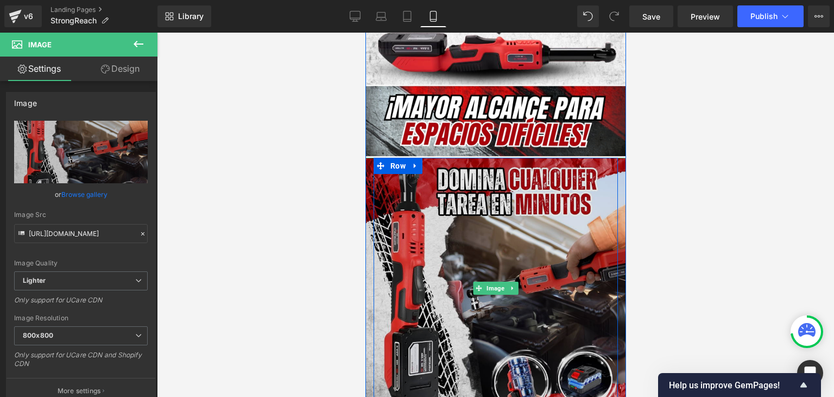
click at [466, 198] on img at bounding box center [495, 288] width 261 height 261
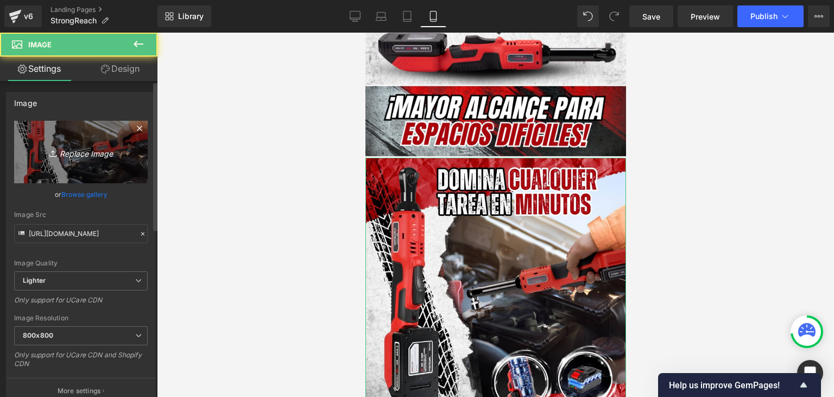
click at [101, 159] on link "Replace Image" at bounding box center [81, 152] width 134 height 62
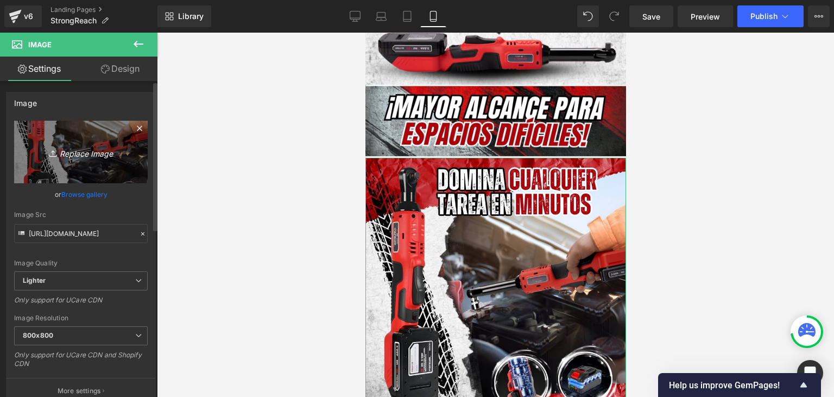
type input "C:\fakepath\(Español).webp"
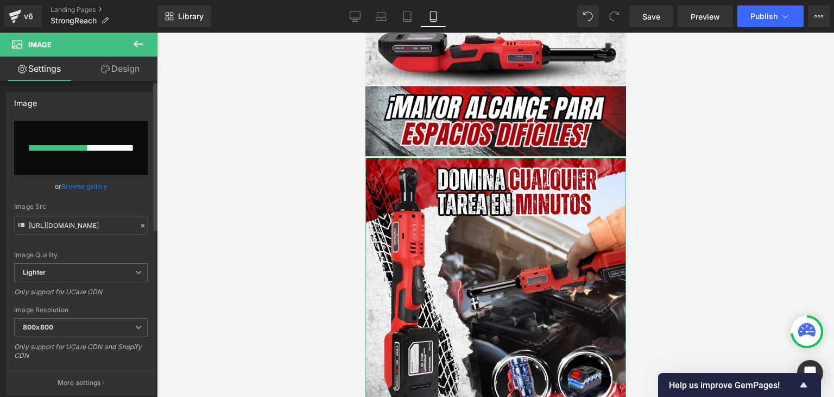
click at [81, 190] on link "Browse gallery" at bounding box center [84, 186] width 46 height 19
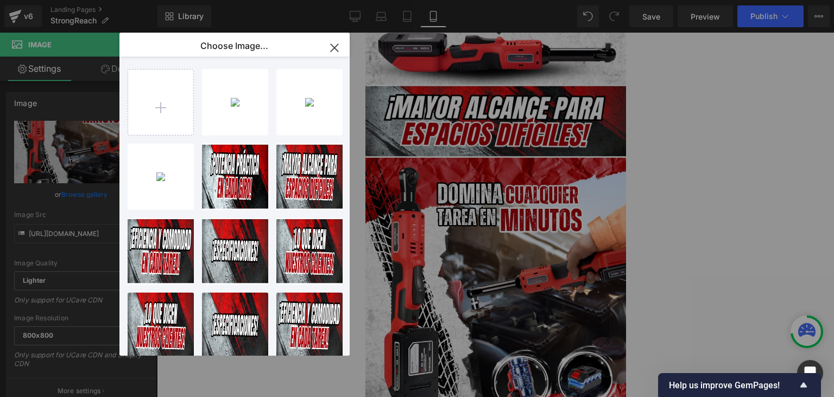
click at [334, 42] on icon "button" at bounding box center [334, 47] width 17 height 17
type input "[URL][DOMAIN_NAME]"
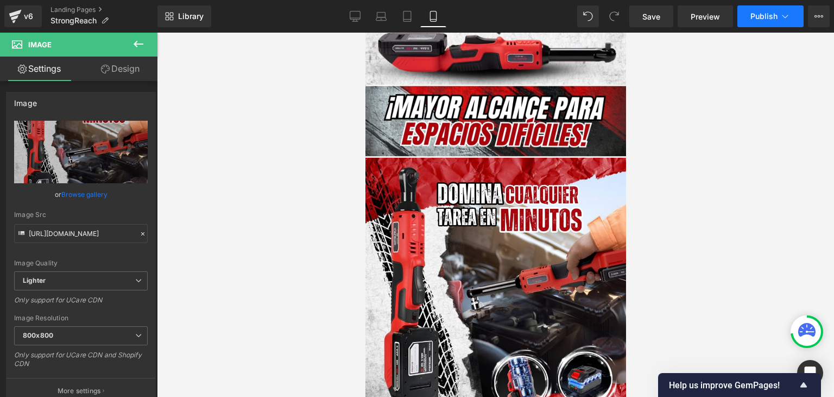
click at [764, 14] on span "Publish" at bounding box center [764, 16] width 27 height 9
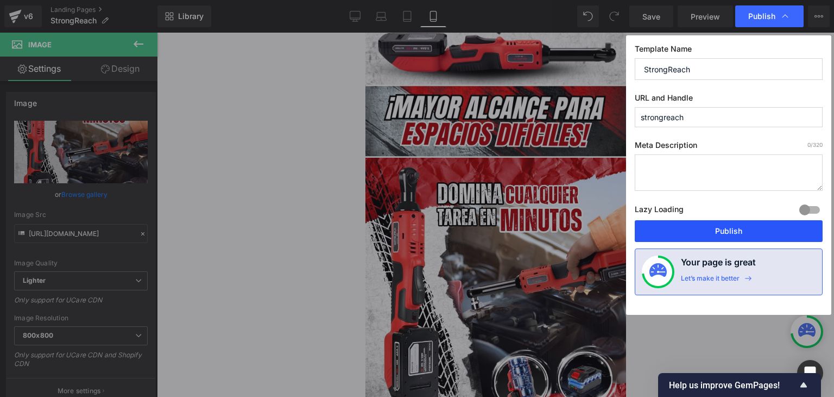
click at [738, 233] on button "Publish" at bounding box center [729, 231] width 188 height 22
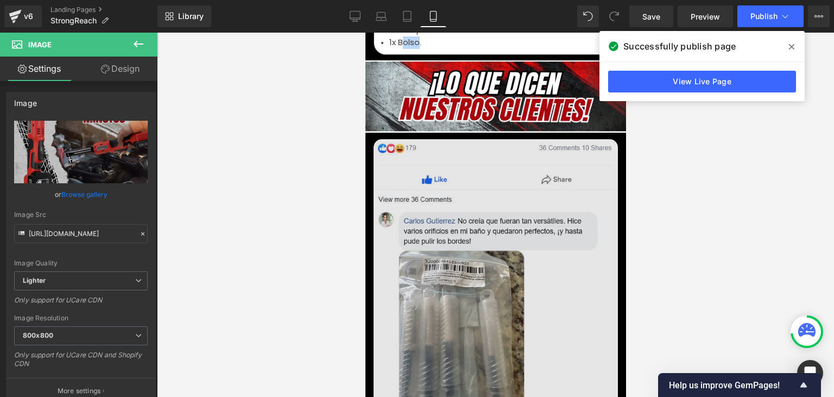
click at [480, 180] on img at bounding box center [495, 395] width 244 height 513
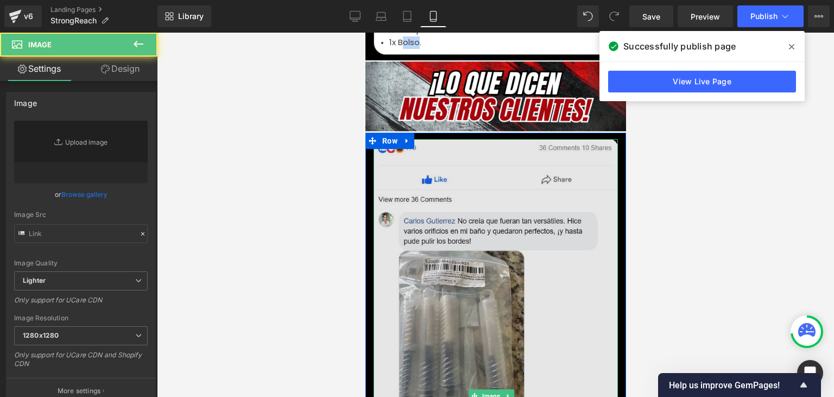
type input "[URL][DOMAIN_NAME][DOMAIN_NAME]"
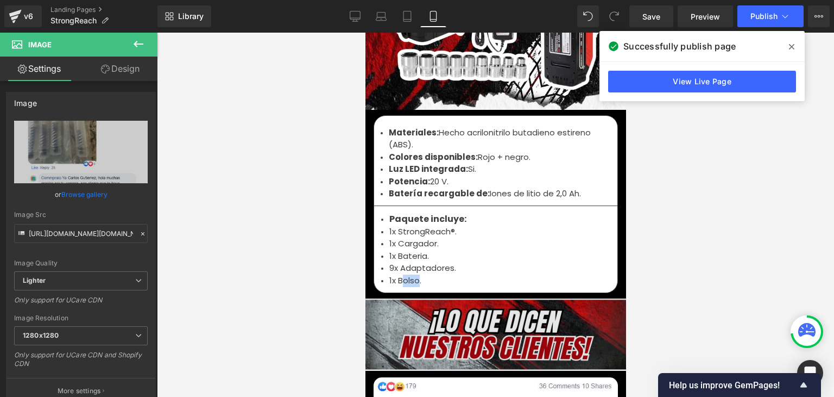
scroll to position [3803, 0]
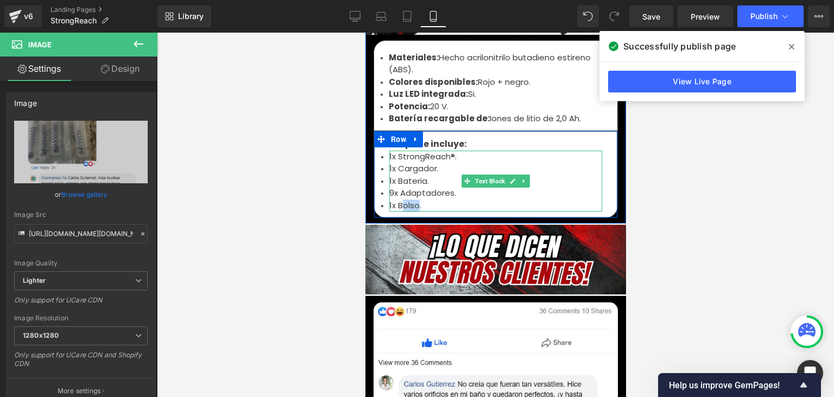
click at [407, 199] on li "1x Bolso." at bounding box center [495, 205] width 213 height 12
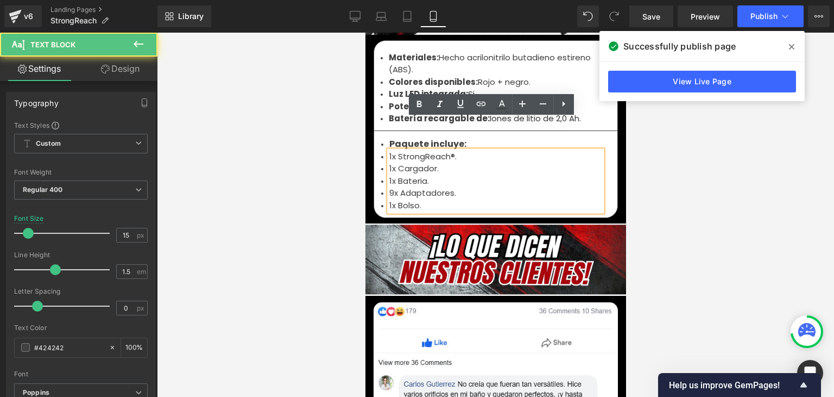
click at [418, 199] on li "1x Bolso." at bounding box center [495, 205] width 213 height 12
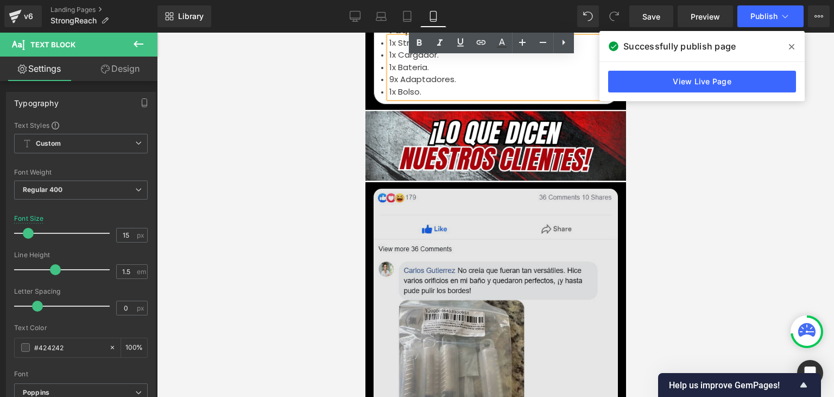
scroll to position [4020, 0]
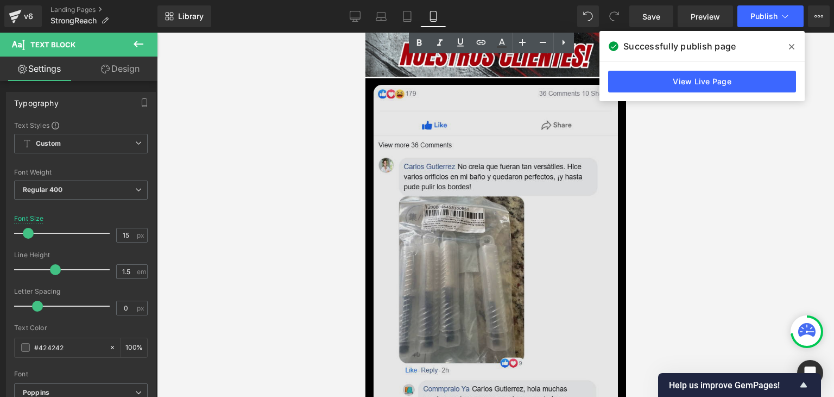
click at [445, 238] on img at bounding box center [495, 341] width 244 height 513
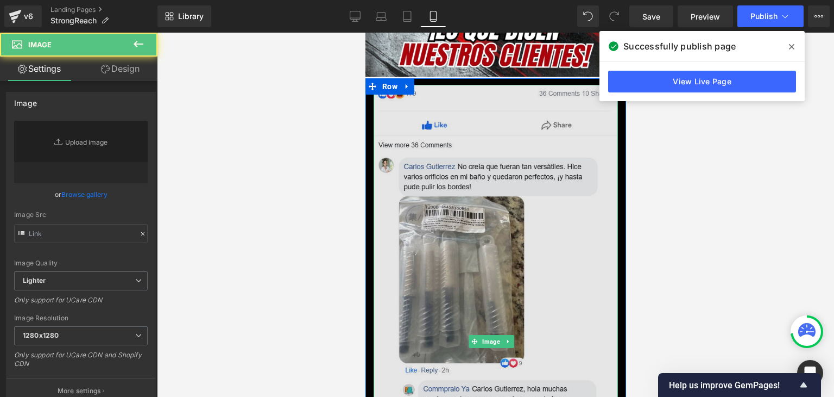
type input "[URL][DOMAIN_NAME][DOMAIN_NAME]"
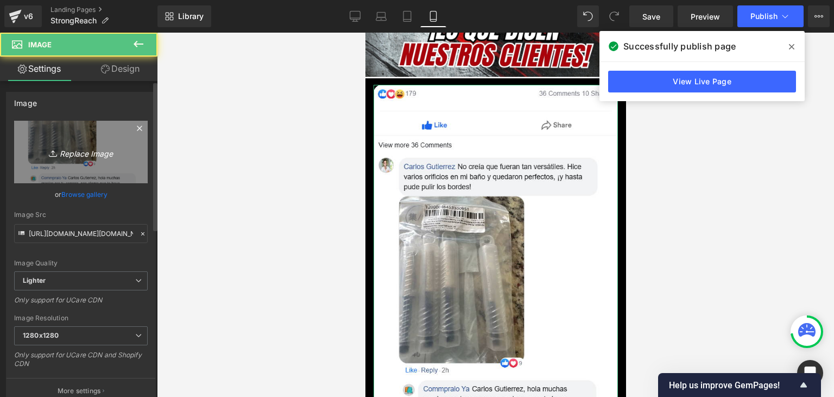
click at [79, 162] on link "Replace Image" at bounding box center [81, 152] width 134 height 62
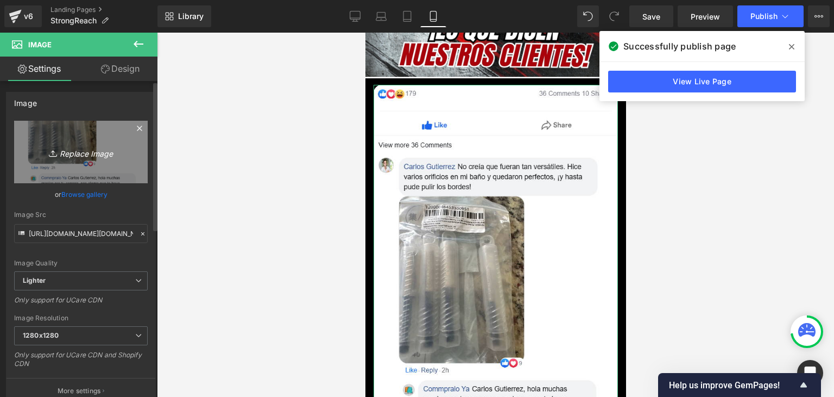
type input "C:\fakepath\[DOMAIN_NAME]_dikwop7j6b_photo.webp"
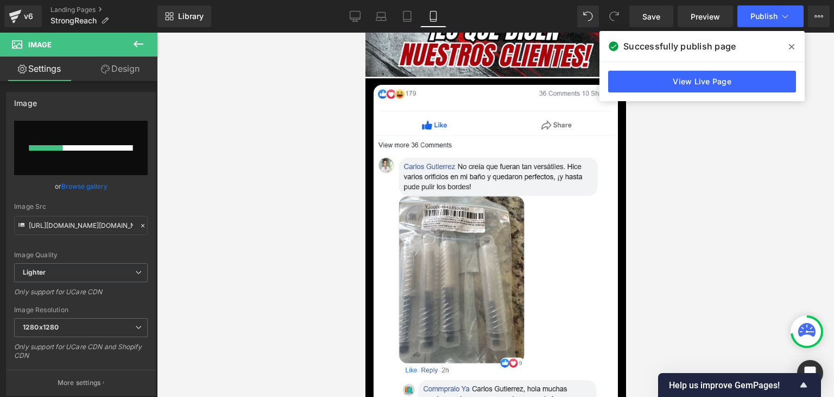
click at [791, 43] on icon at bounding box center [791, 46] width 5 height 9
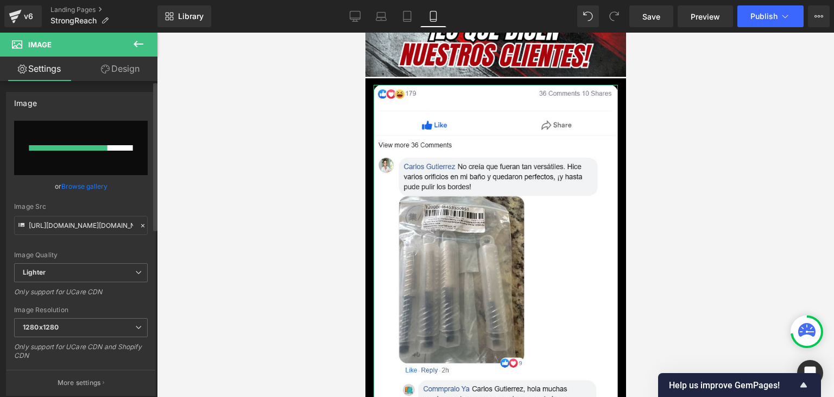
click at [78, 187] on link "Browse gallery" at bounding box center [84, 186] width 46 height 19
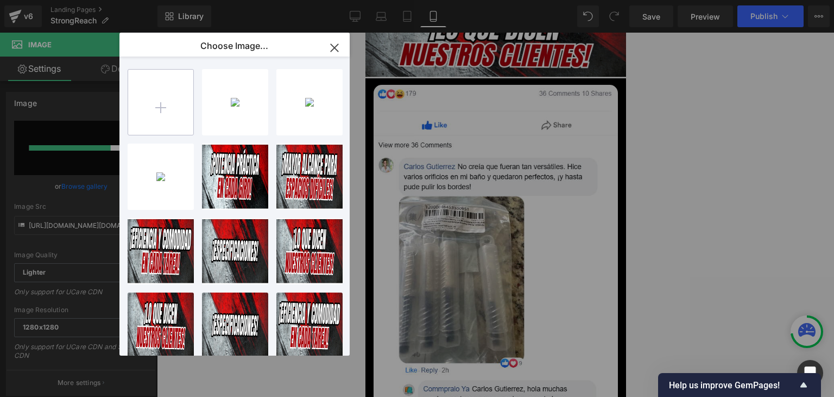
click at [164, 121] on input "file" at bounding box center [160, 102] width 65 height 65
type input "C:\fakepath\[DOMAIN_NAME]_dikwop7j6b_photo.webp"
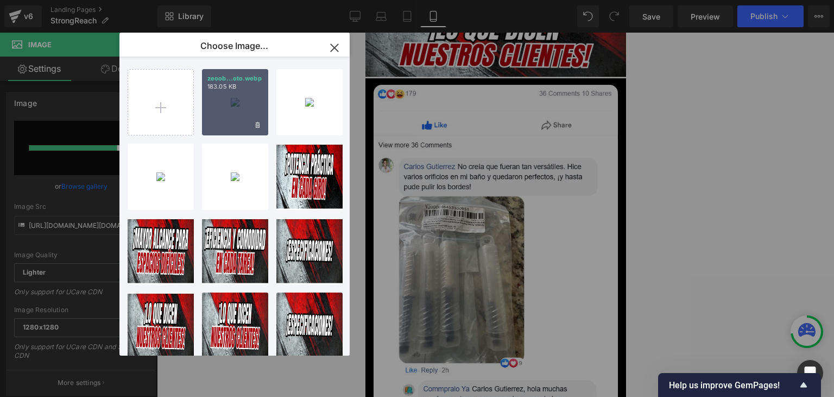
click at [217, 102] on div "zeoob...oto.webp 183.05 KB" at bounding box center [235, 102] width 66 height 66
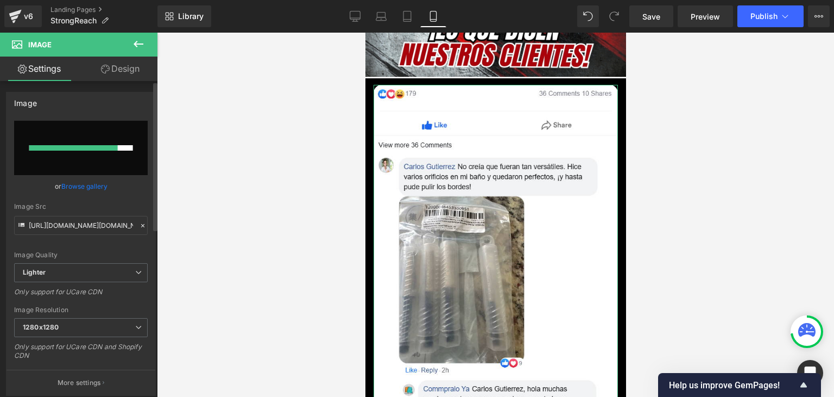
click at [91, 187] on link "Browse gallery" at bounding box center [84, 186] width 46 height 19
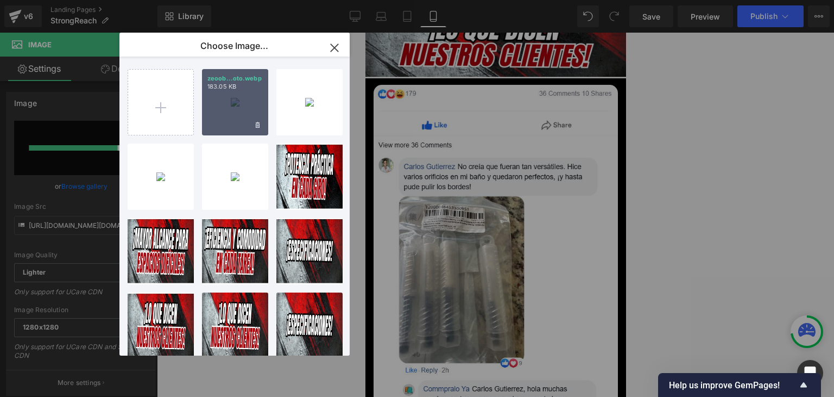
click at [206, 128] on div "zeoob...oto.webp 183.05 KB" at bounding box center [235, 102] width 66 height 66
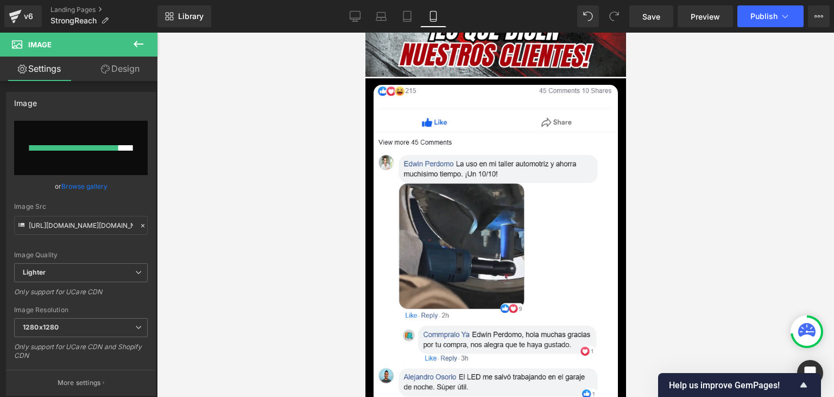
type input "[URL][DOMAIN_NAME][DOMAIN_NAME]"
click at [767, 9] on button "Publish" at bounding box center [771, 16] width 66 height 22
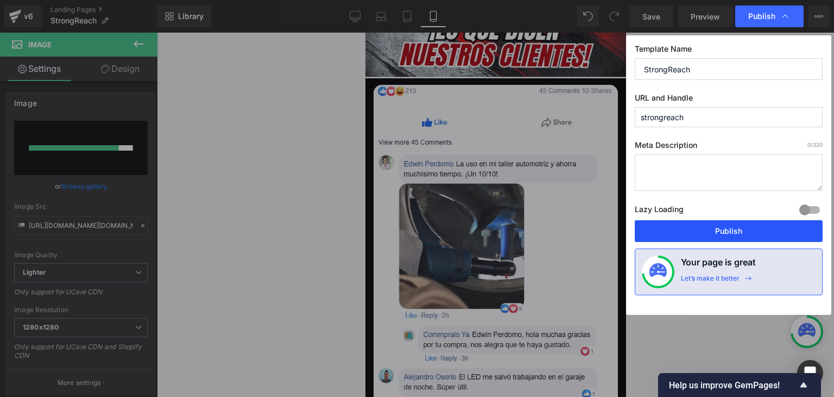
click at [719, 230] on button "Publish" at bounding box center [729, 231] width 188 height 22
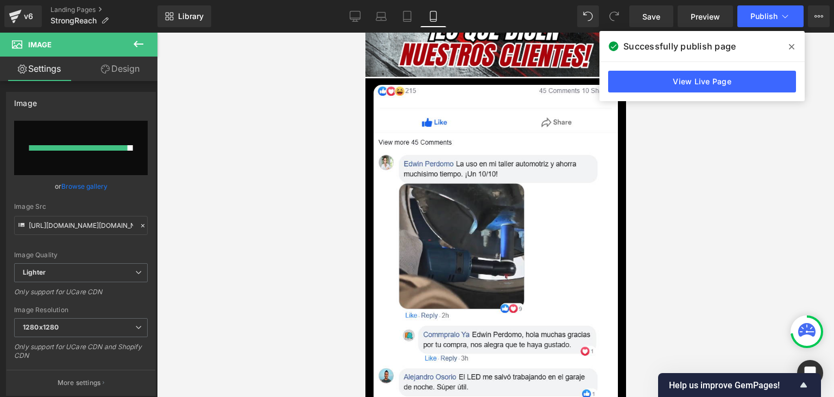
click at [789, 44] on icon at bounding box center [791, 46] width 5 height 9
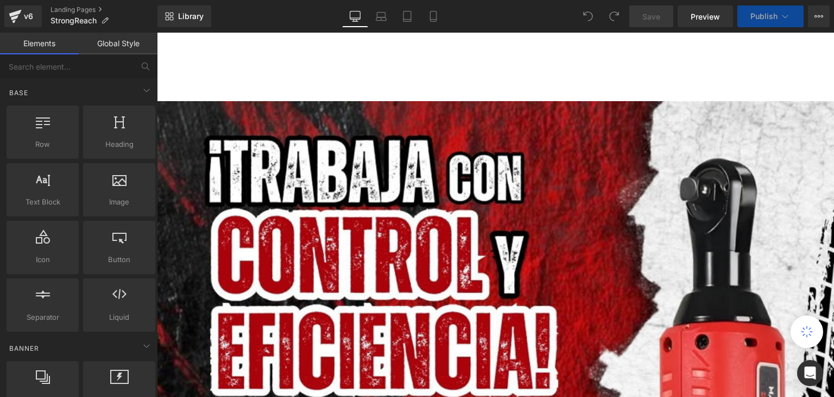
click at [431, 16] on icon at bounding box center [433, 16] width 11 height 11
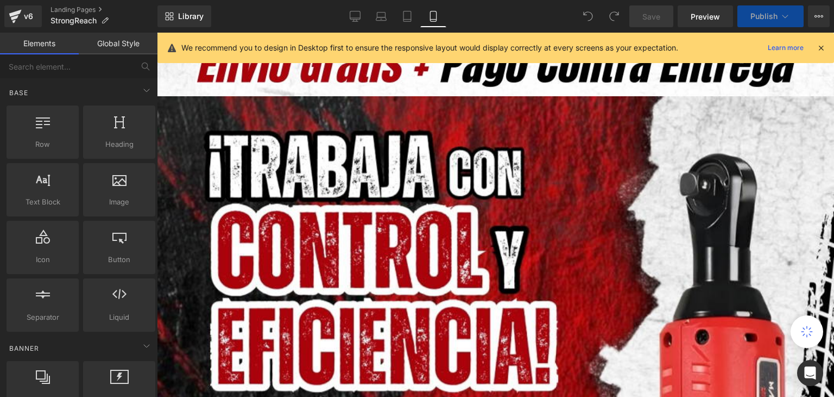
click at [820, 49] on icon at bounding box center [822, 48] width 10 height 10
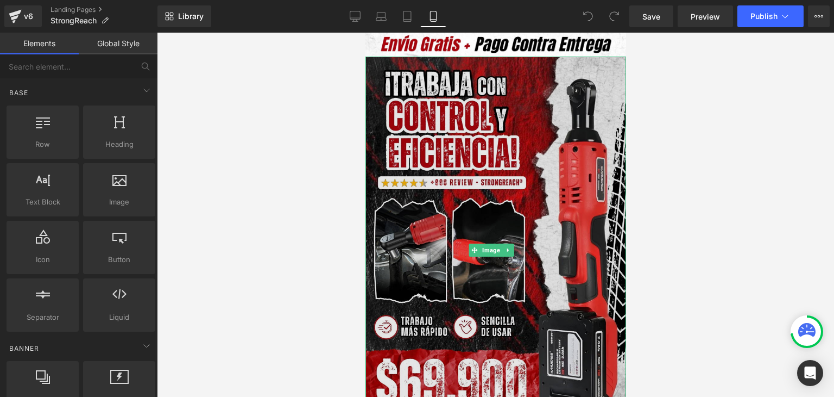
click at [494, 138] on img at bounding box center [495, 249] width 261 height 386
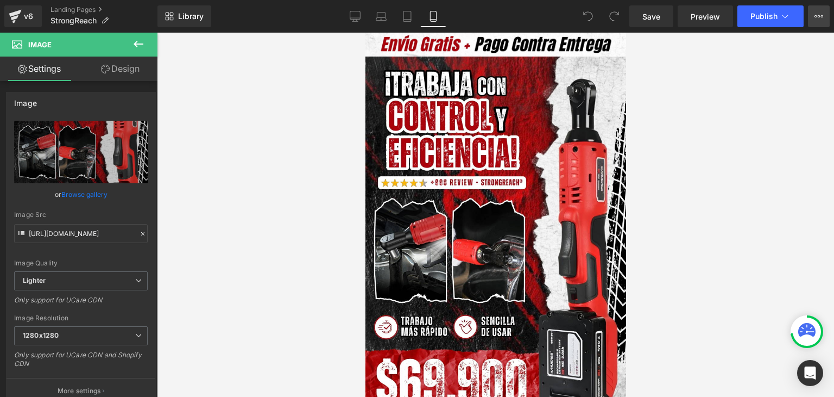
click at [811, 15] on button "View Live Page View with current Template Save Template to Library Schedule Pub…" at bounding box center [819, 16] width 22 height 22
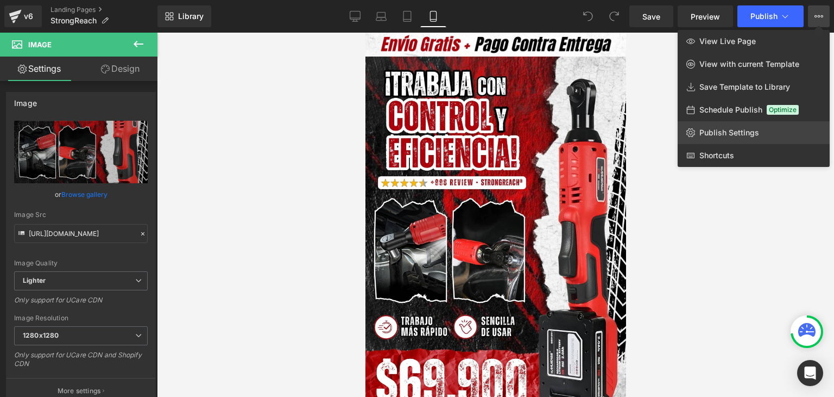
click at [697, 128] on link "Publish Settings" at bounding box center [754, 132] width 152 height 23
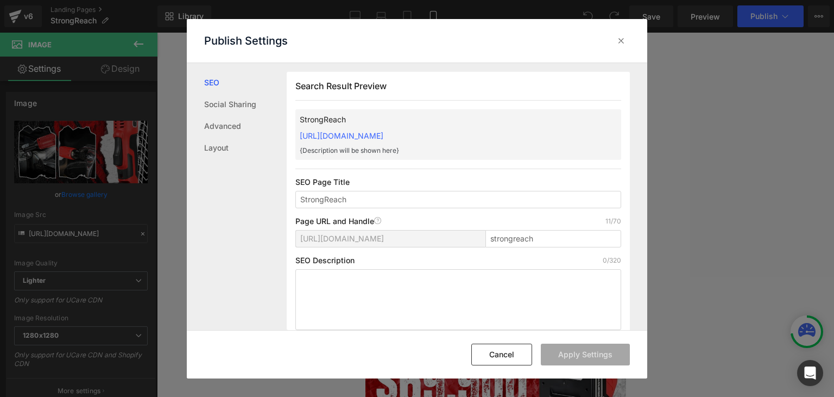
drag, startPoint x: 296, startPoint y: 134, endPoint x: 530, endPoint y: 130, distance: 234.2
click at [530, 130] on div "StrongReach [URL][DOMAIN_NAME] {Description will be shown here}" at bounding box center [459, 134] width 326 height 51
copy link "[URL][DOMAIN_NAME]"
click at [625, 45] on icon at bounding box center [621, 40] width 11 height 11
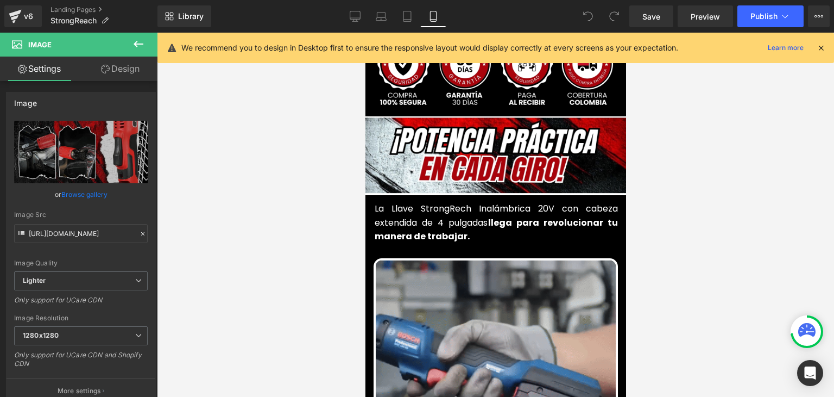
scroll to position [435, 0]
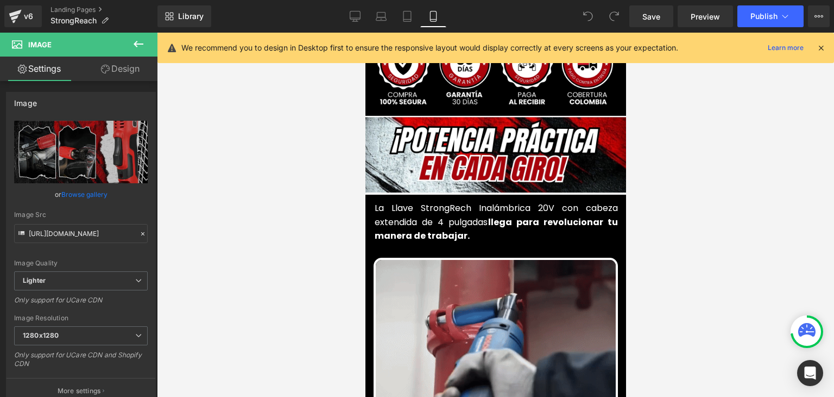
click at [821, 45] on icon at bounding box center [822, 48] width 10 height 10
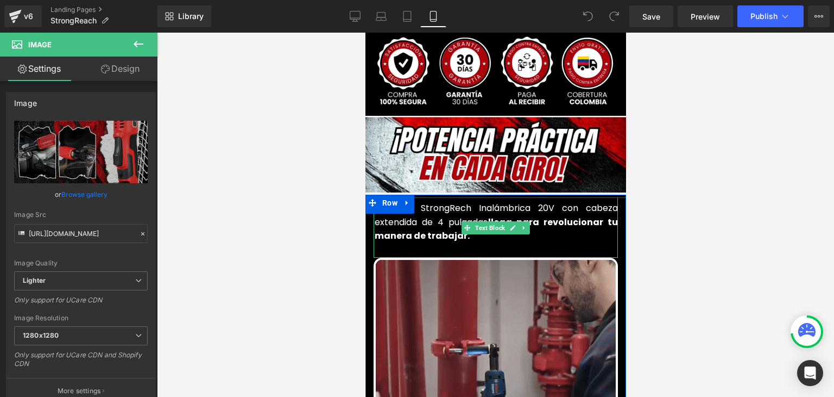
click at [404, 206] on font "La Llave StrongRech Inalámbrica 20V con cabeza extendida de 4 pulgadas llega pa…" at bounding box center [495, 222] width 243 height 40
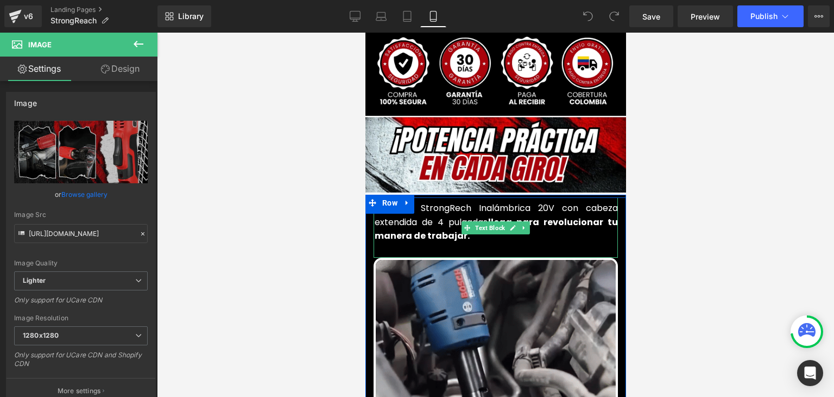
click at [404, 206] on font "La Llave StrongRech Inalámbrica 20V con cabeza extendida de 4 pulgadas llega pa…" at bounding box center [495, 222] width 243 height 40
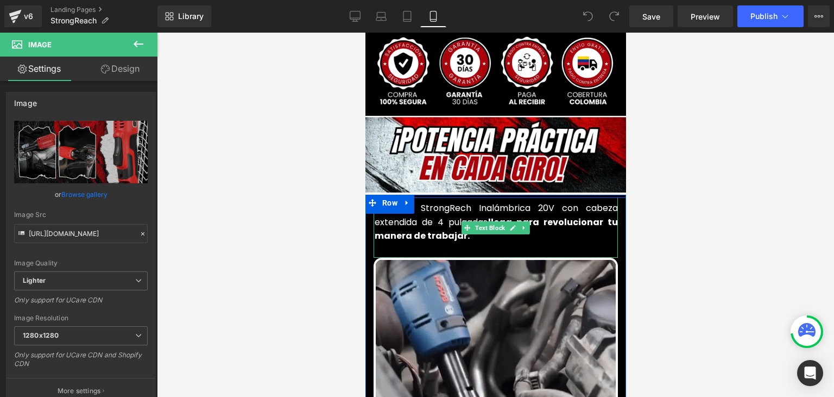
click at [404, 206] on font "La Llave StrongRech Inalámbrica 20V con cabeza extendida de 4 pulgadas llega pa…" at bounding box center [495, 222] width 243 height 40
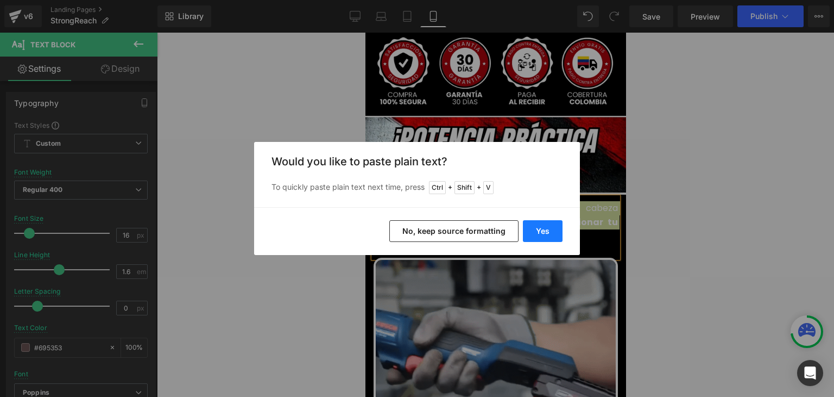
click at [540, 228] on button "Yes" at bounding box center [543, 231] width 40 height 22
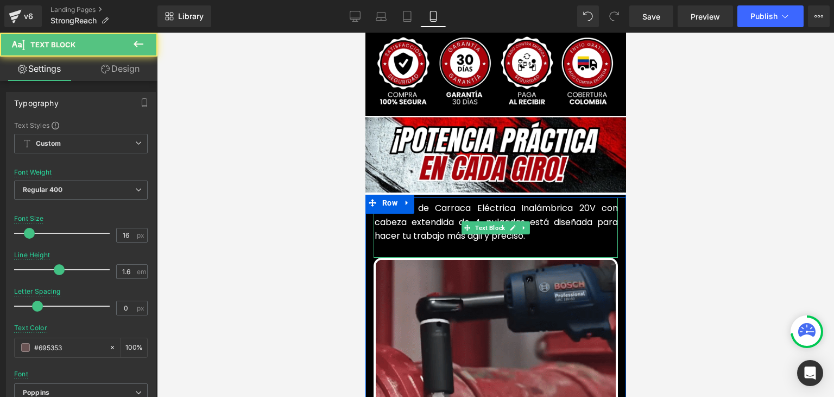
click at [426, 219] on font "La Llave de Carraca Eléctrica Inalámbrica 20V con cabeza extendida de 4 pulgada…" at bounding box center [495, 222] width 243 height 40
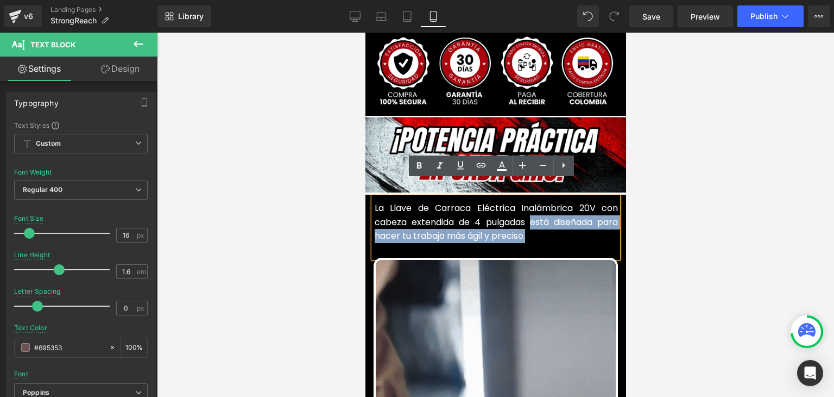
drag, startPoint x: 531, startPoint y: 219, endPoint x: 524, endPoint y: 208, distance: 13.4
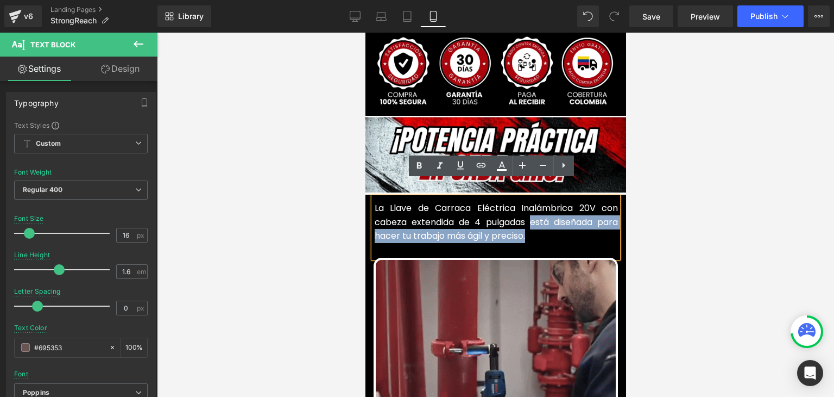
click at [524, 208] on p "La Llave de Carraca Eléctrica Inalámbrica 20V con cabeza extendida de 4 pulgada…" at bounding box center [495, 222] width 243 height 42
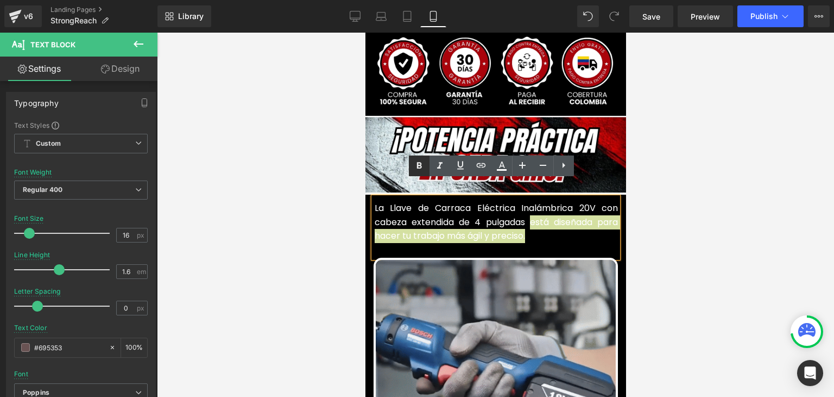
click at [423, 163] on icon at bounding box center [419, 165] width 13 height 13
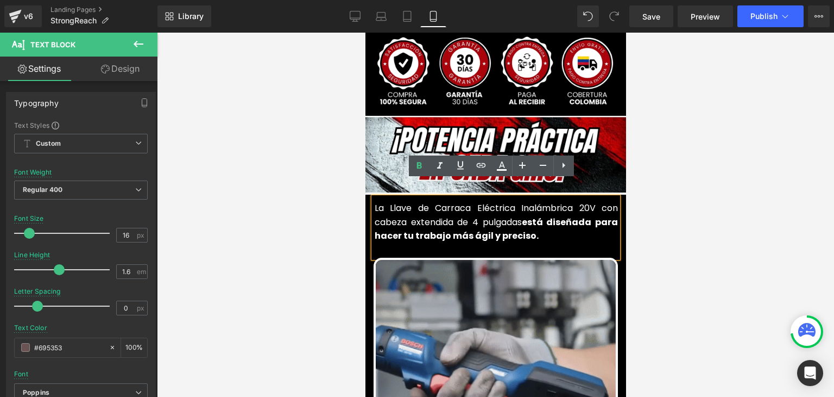
click at [692, 166] on div at bounding box center [495, 215] width 677 height 364
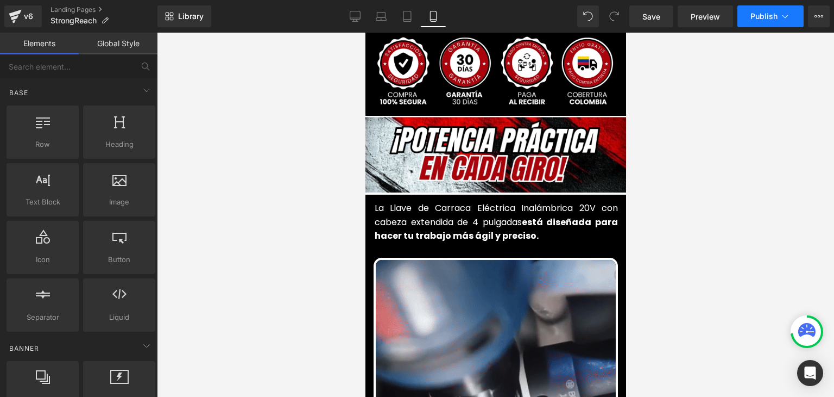
click at [755, 17] on span "Publish" at bounding box center [764, 16] width 27 height 9
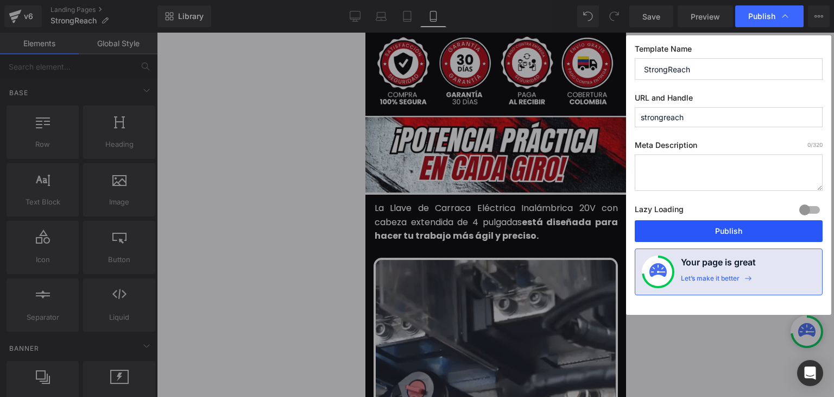
click at [700, 234] on button "Publish" at bounding box center [729, 231] width 188 height 22
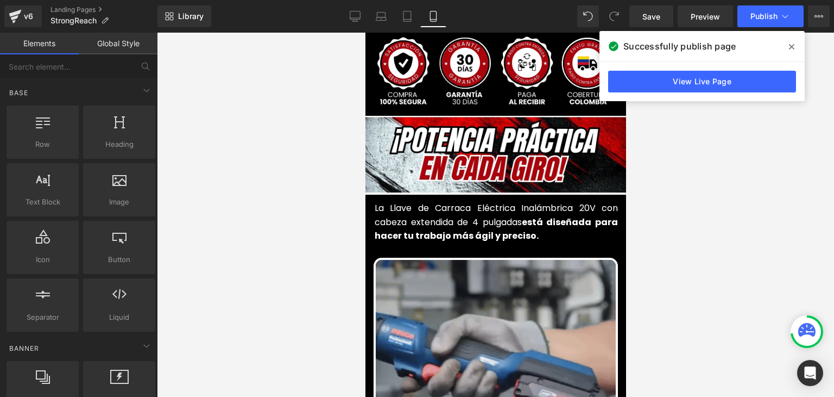
click at [792, 46] on icon at bounding box center [791, 46] width 5 height 5
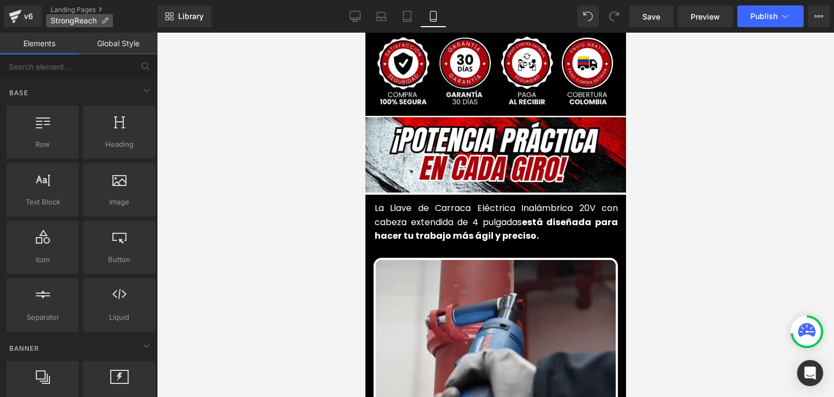
click at [98, 24] on p "StrongReach" at bounding box center [79, 20] width 67 height 13
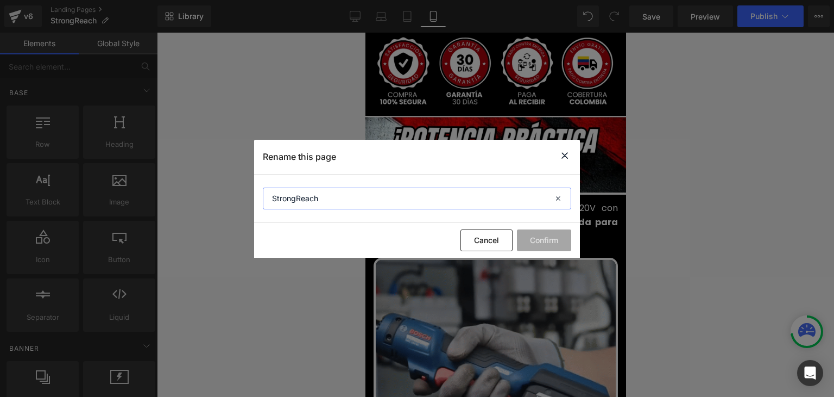
click at [298, 202] on input "StrongReach" at bounding box center [417, 198] width 309 height 22
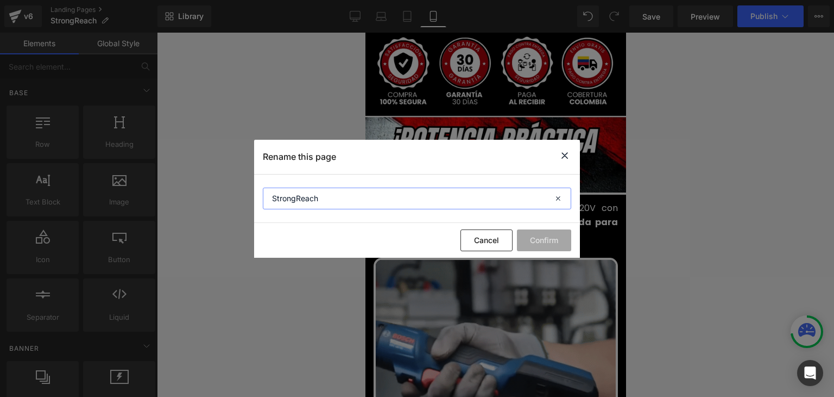
click at [298, 202] on input "StrongReach" at bounding box center [417, 198] width 309 height 22
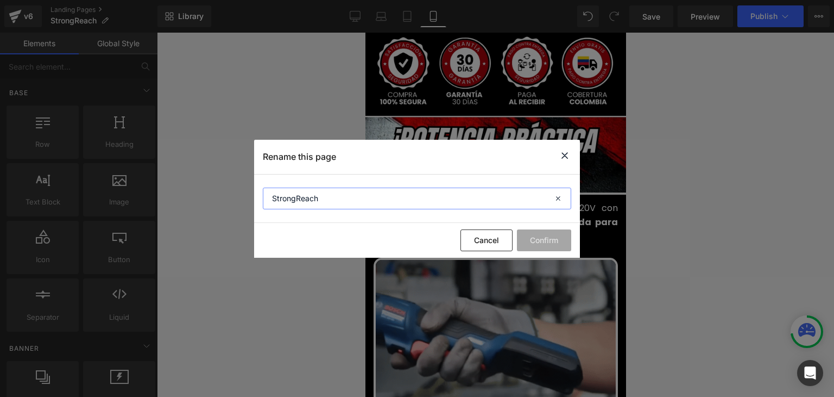
click at [298, 202] on input "StrongReach" at bounding box center [417, 198] width 309 height 22
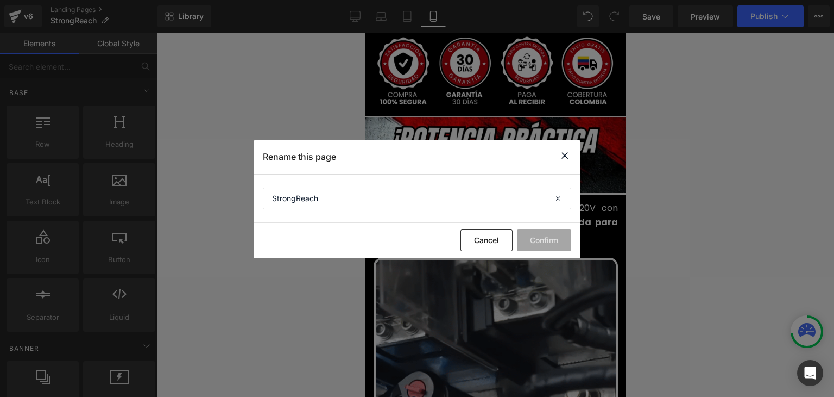
click at [555, 157] on div "Rename this page" at bounding box center [417, 157] width 326 height 34
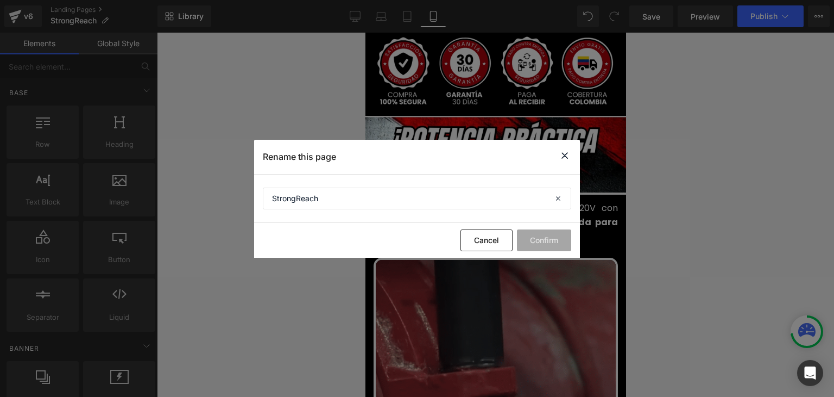
click at [560, 156] on icon at bounding box center [564, 156] width 13 height 14
